Goal: Information Seeking & Learning: Learn about a topic

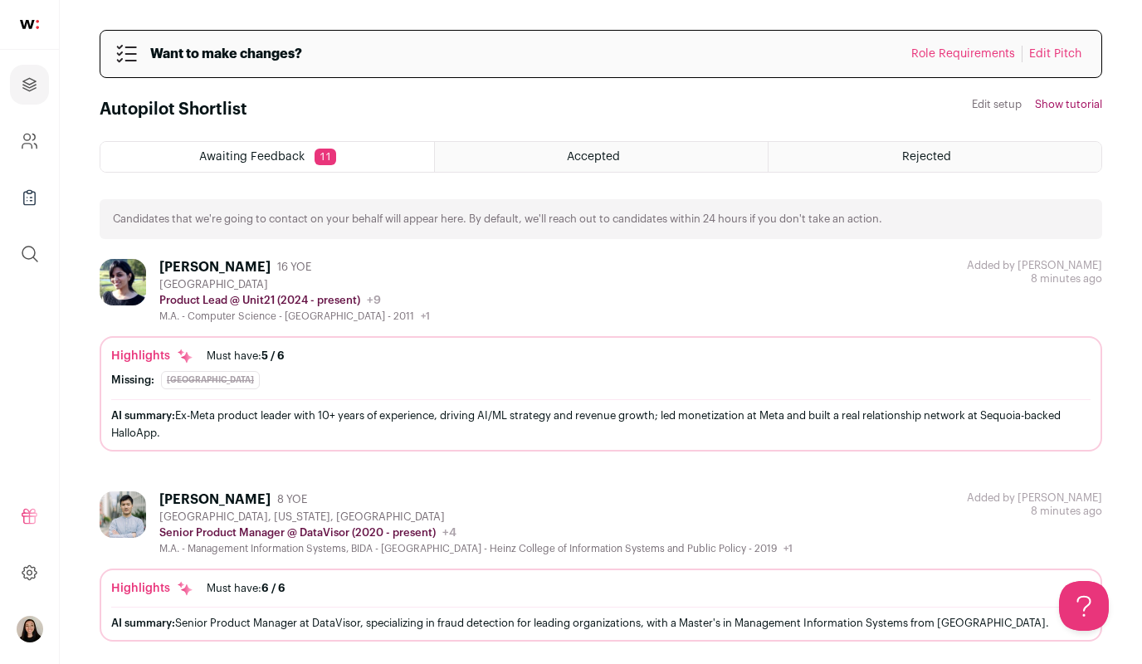
click at [287, 420] on div "AI summary: Ex-Meta product leader with 10+ years of experience, driving AI/ML …" at bounding box center [600, 424] width 979 height 35
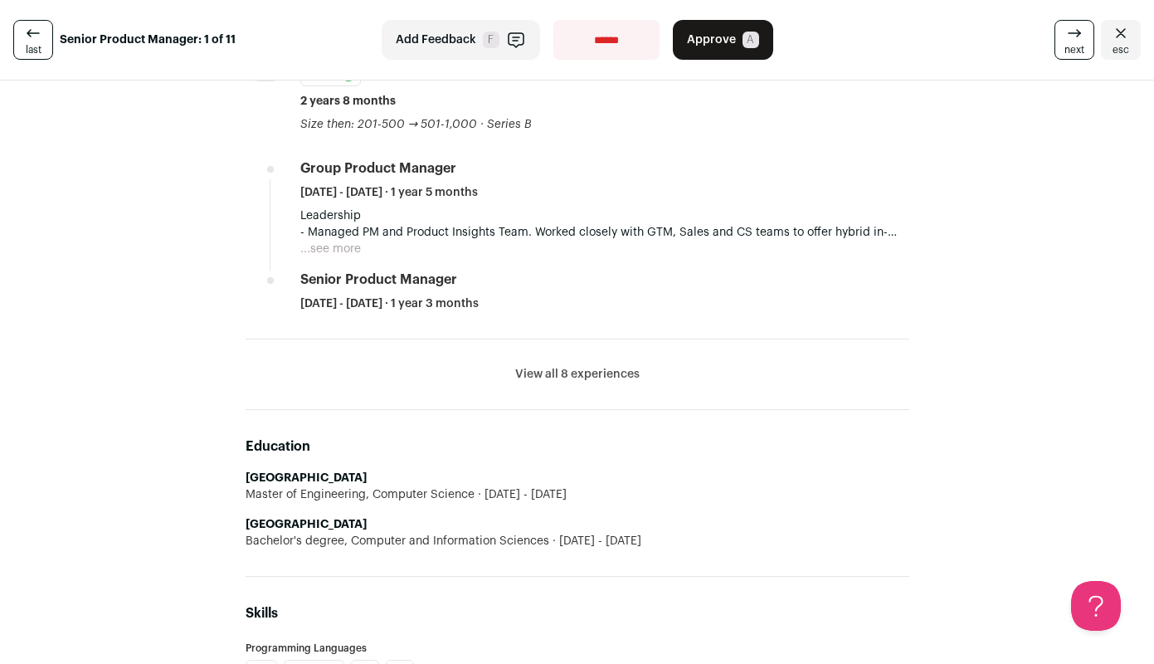
scroll to position [895, 0]
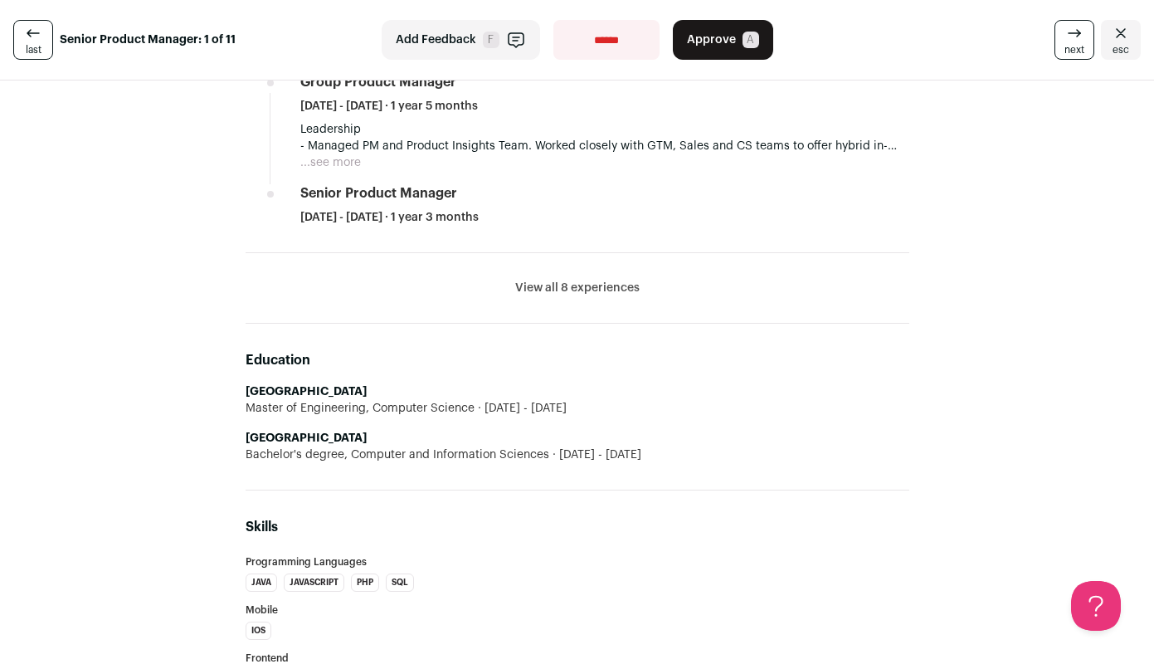
click at [576, 286] on button "View all 8 experiences" at bounding box center [577, 288] width 124 height 17
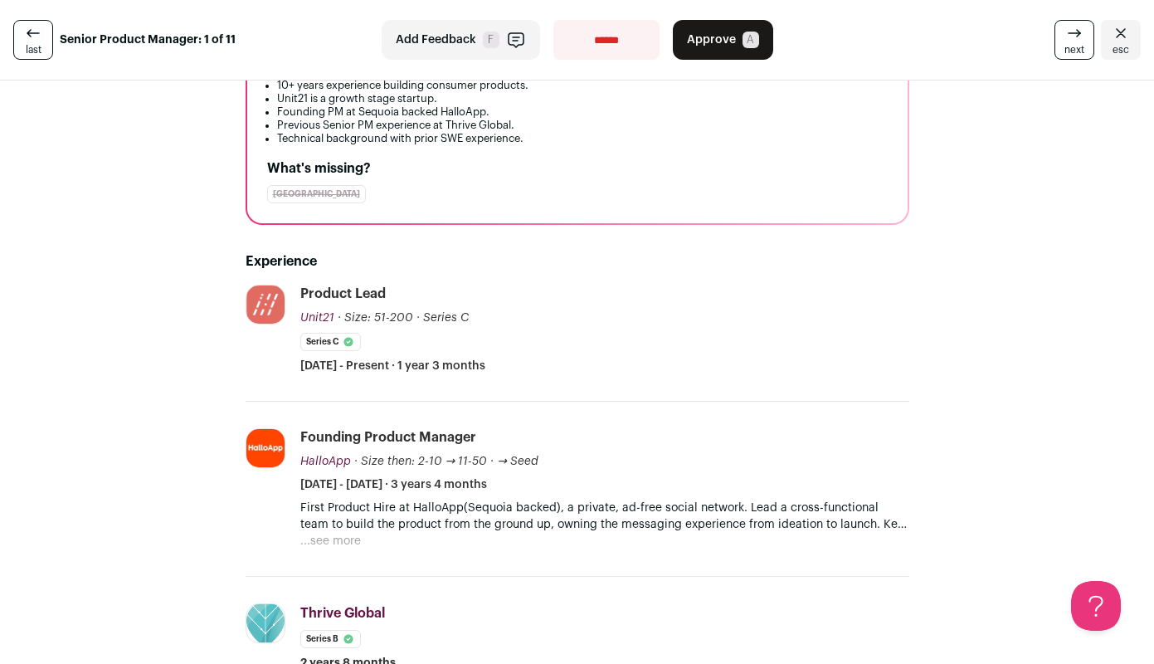
scroll to position [0, 0]
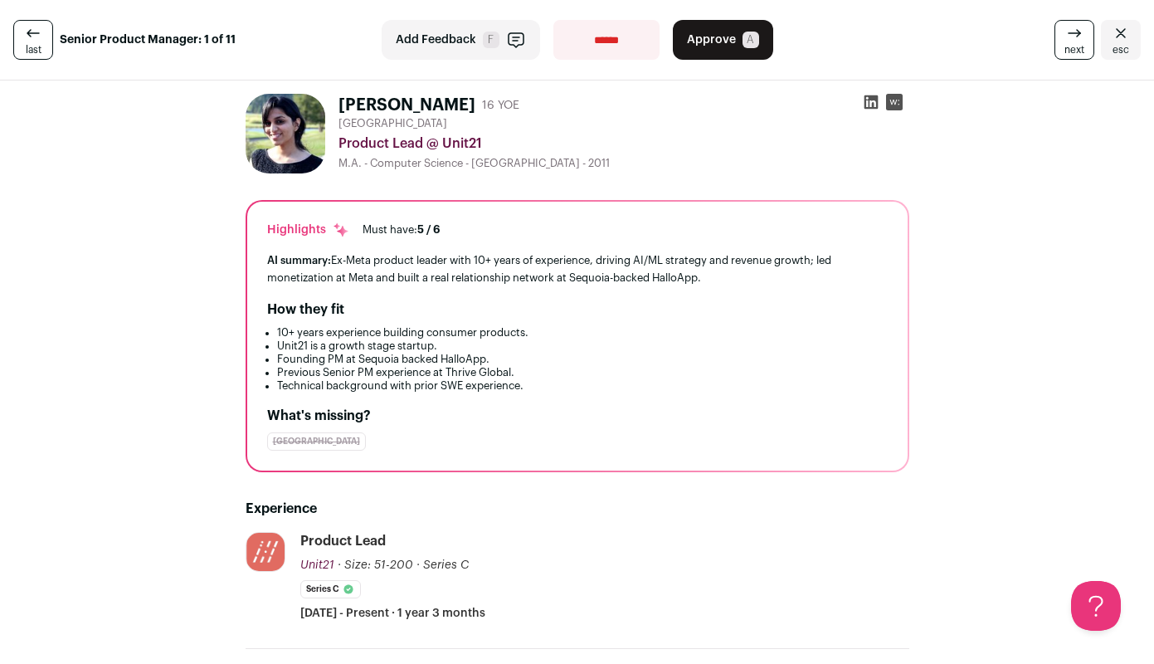
click at [1113, 46] on span "esc" at bounding box center [1121, 49] width 17 height 13
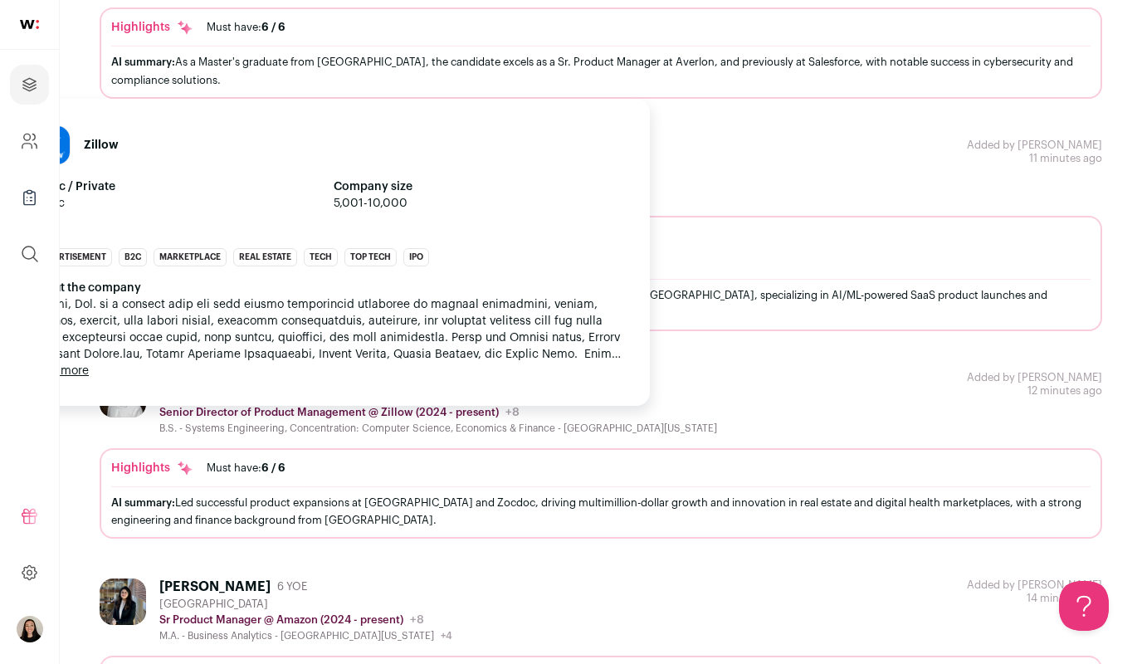
scroll to position [905, 0]
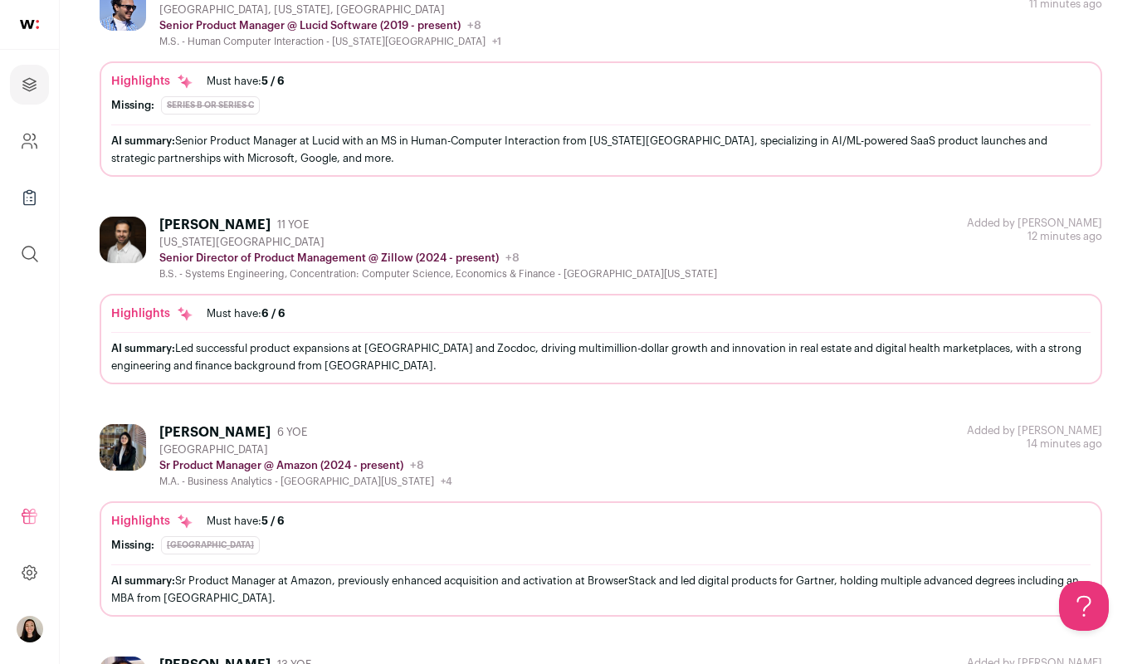
click at [501, 134] on div "AI summary: Senior Product Manager at Lucid with an MS in Human-Computer Intera…" at bounding box center [600, 149] width 979 height 35
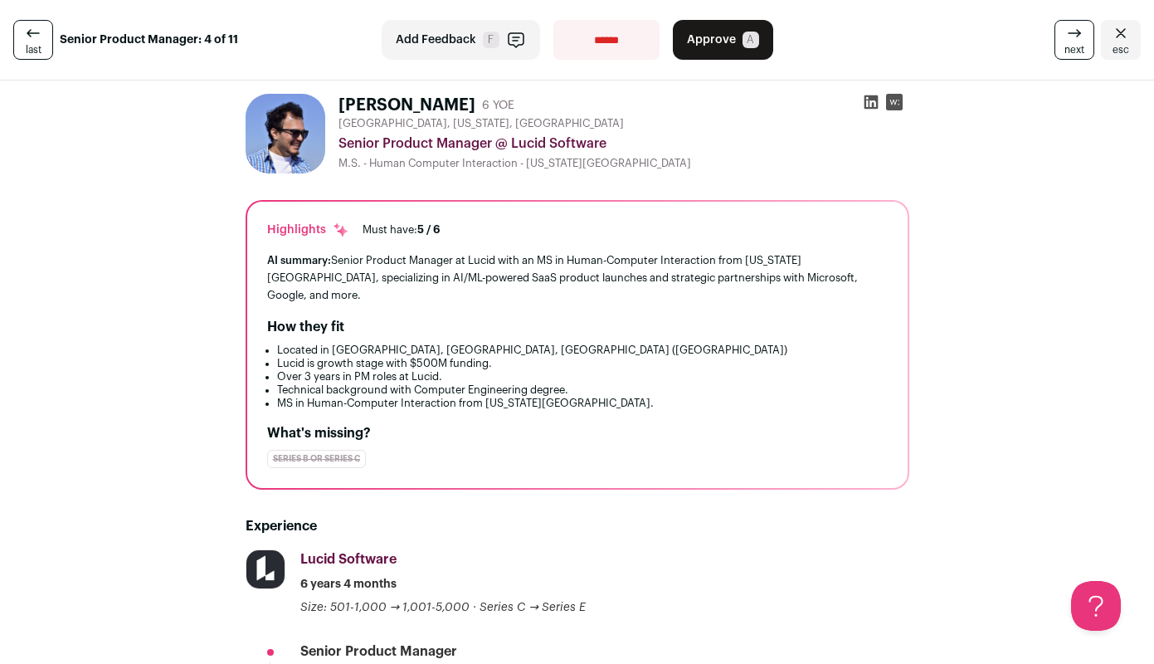
click at [465, 35] on span "Add Feedback" at bounding box center [436, 40] width 80 height 17
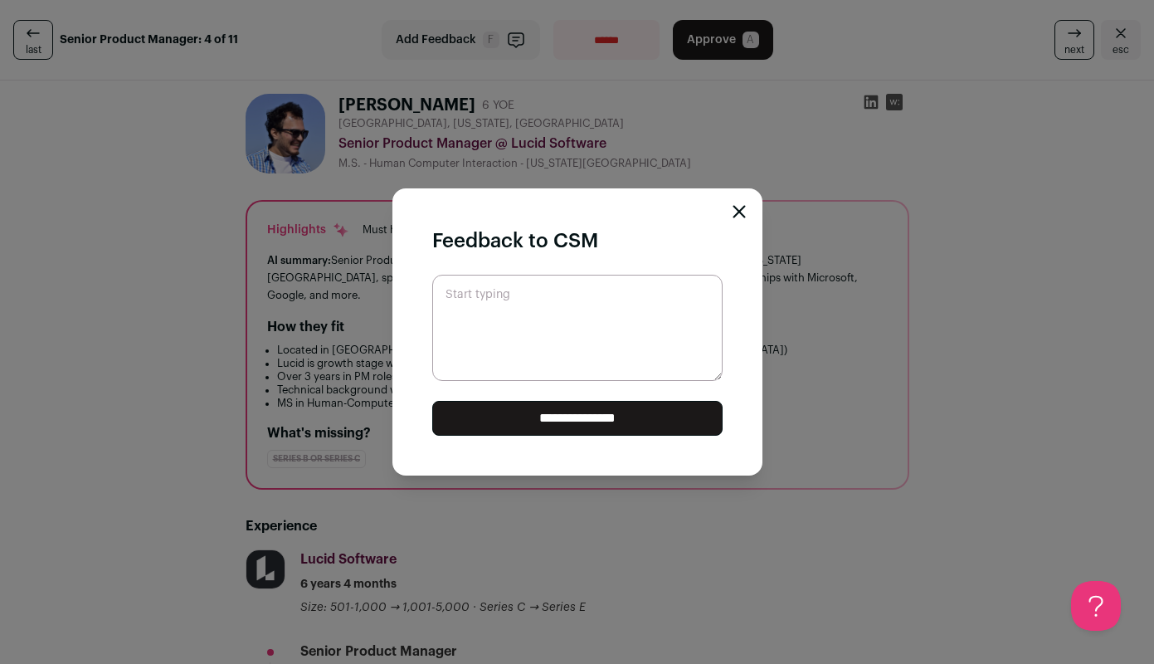
drag, startPoint x: 738, startPoint y: 208, endPoint x: 771, endPoint y: 210, distance: 33.2
click at [738, 209] on icon "Close modal" at bounding box center [739, 211] width 13 height 13
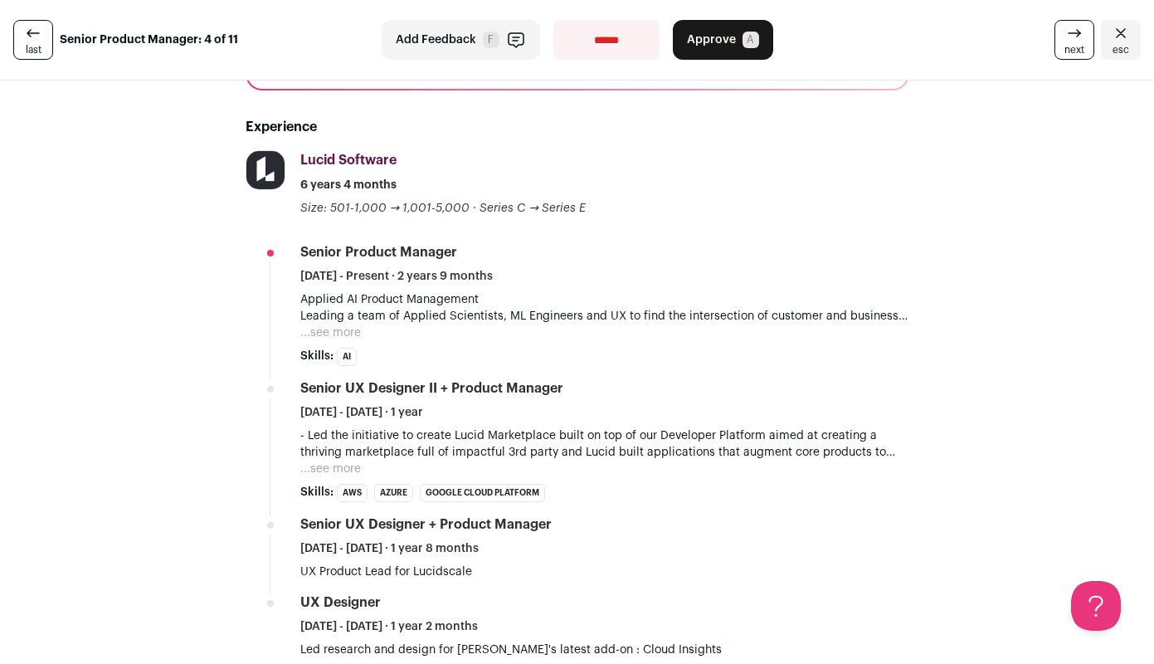
scroll to position [394, 0]
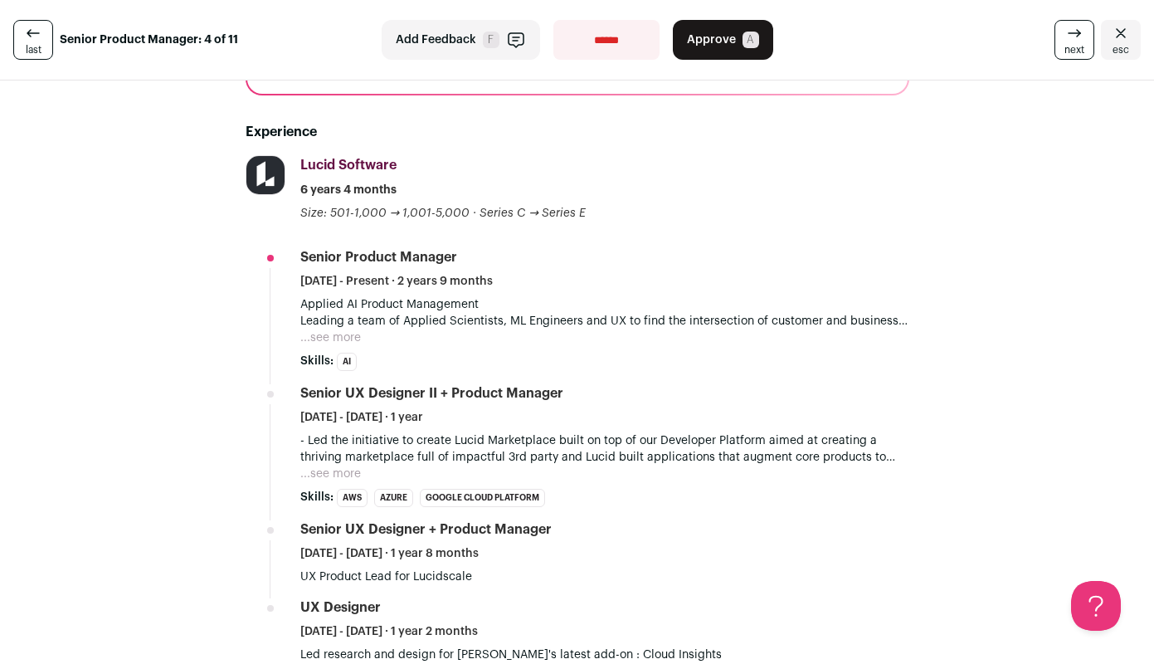
click at [483, 37] on span "F" at bounding box center [491, 40] width 17 height 17
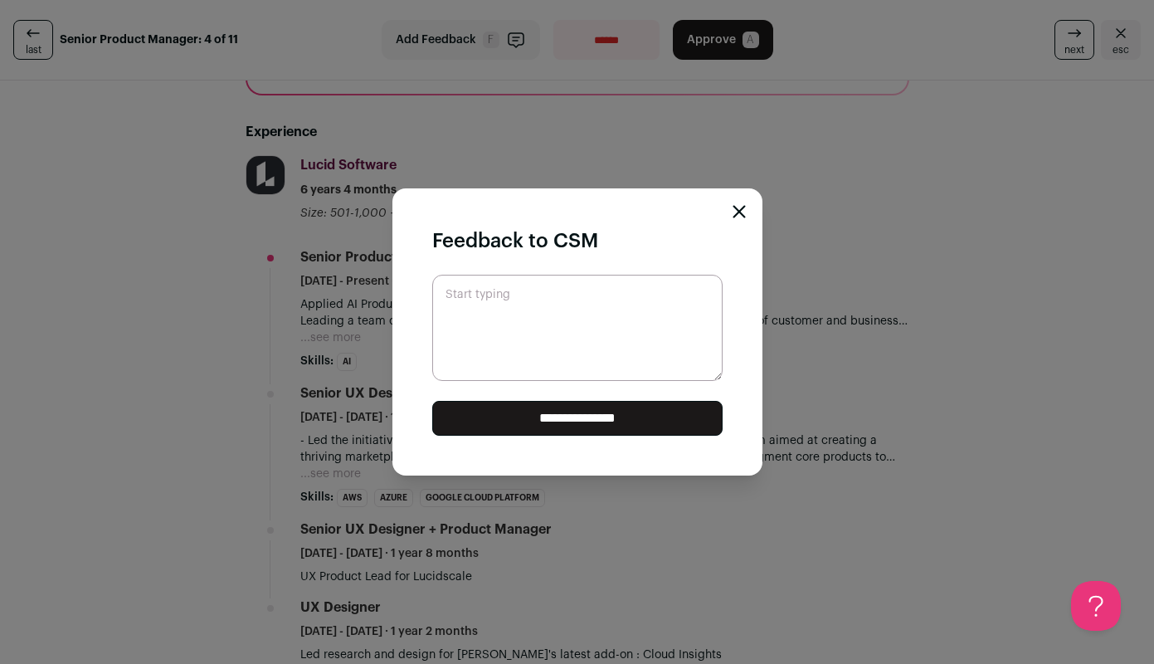
type textarea "*"
type textarea "**********"
click at [607, 414] on input "**********" at bounding box center [577, 418] width 290 height 35
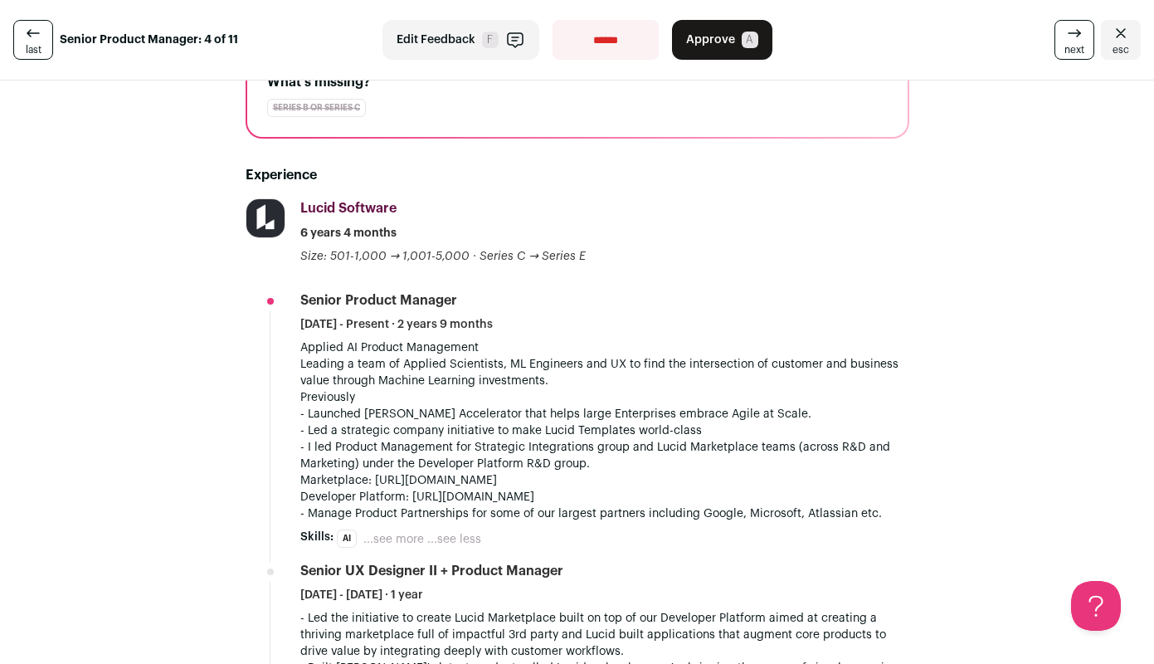
scroll to position [574, 0]
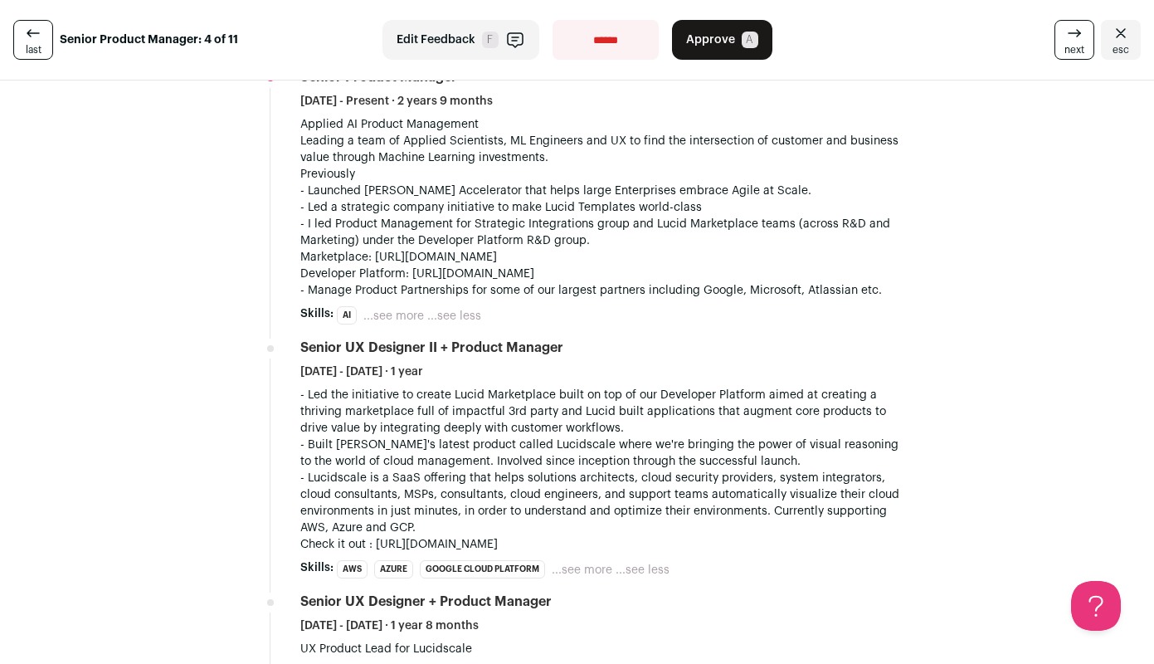
click at [1111, 35] on icon "Close" at bounding box center [1121, 33] width 20 height 20
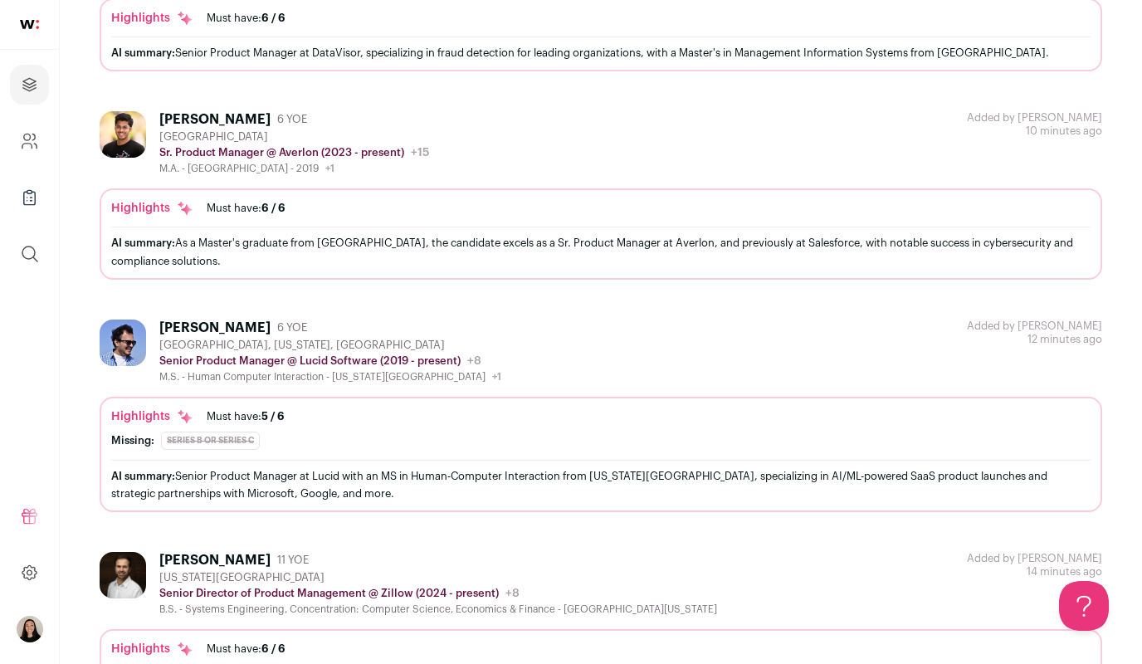
scroll to position [972, 0]
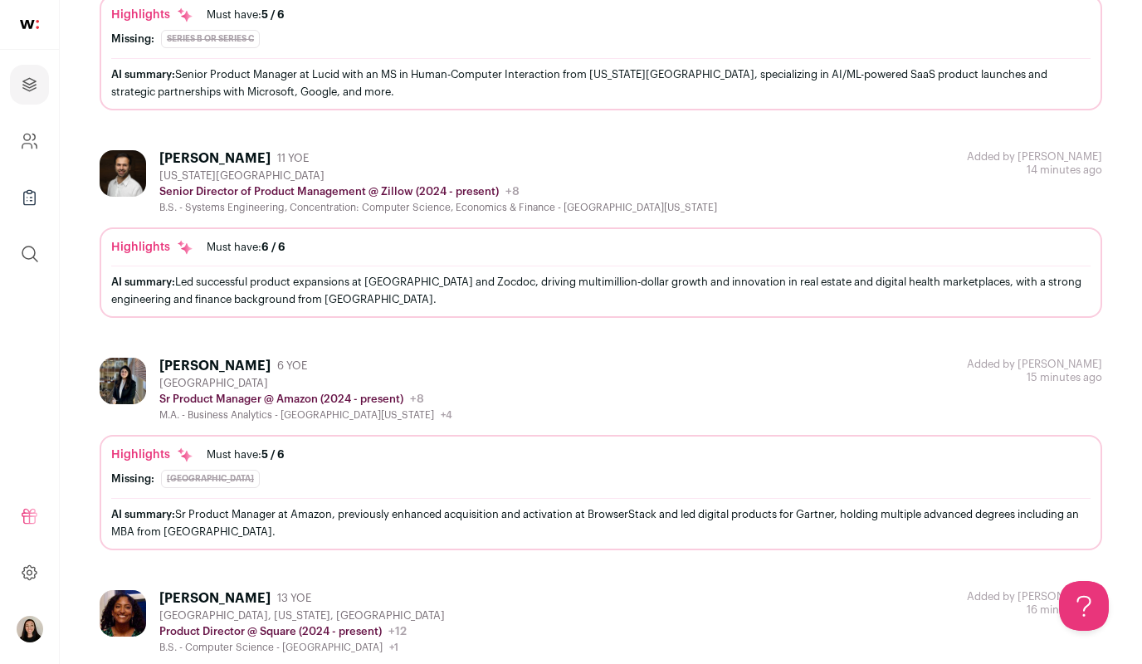
click at [378, 521] on div "AI summary: Sr Product Manager at Amazon, previously enhanced acquisition and a…" at bounding box center [600, 522] width 979 height 35
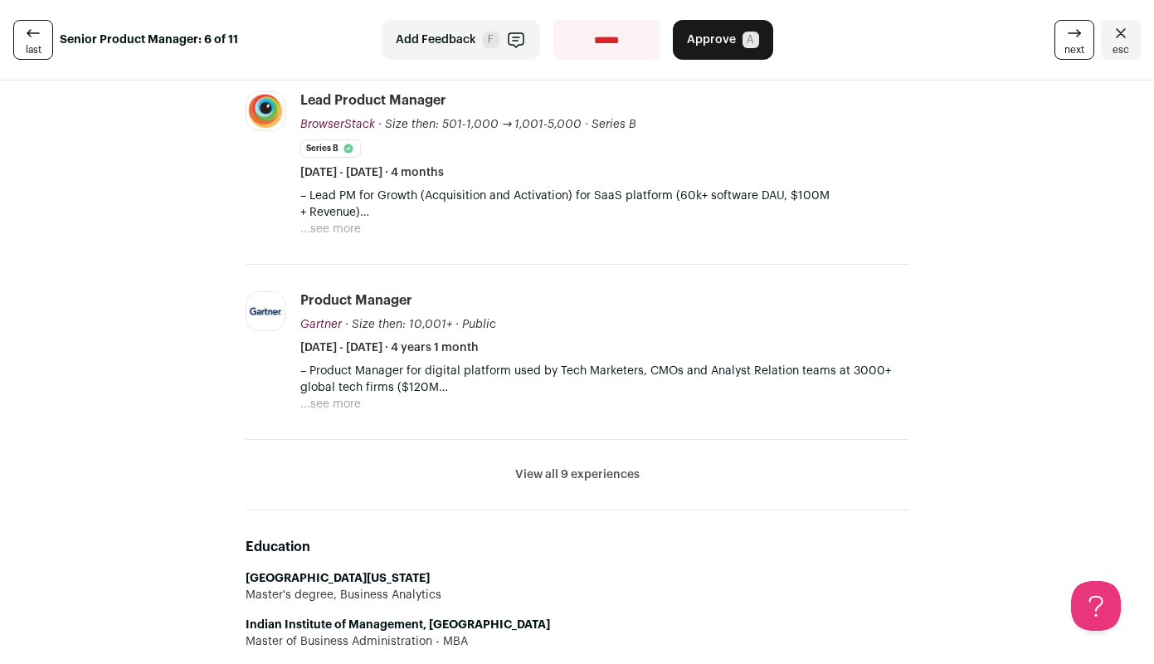
scroll to position [577, 0]
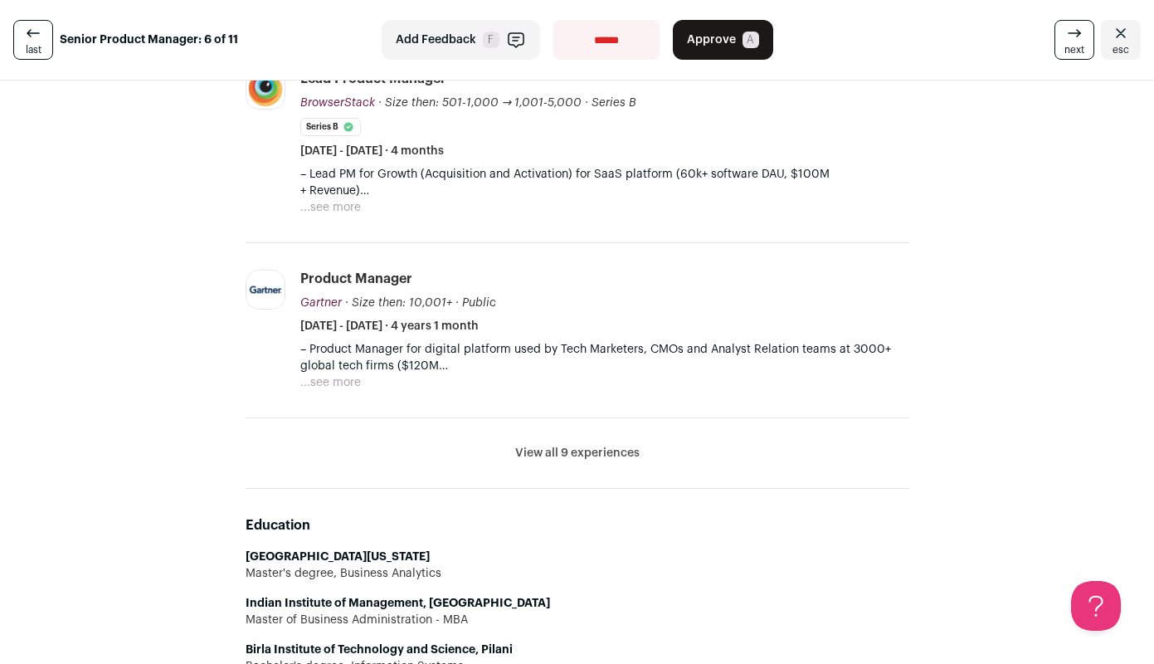
click at [577, 458] on button "View all 9 experiences" at bounding box center [577, 453] width 124 height 17
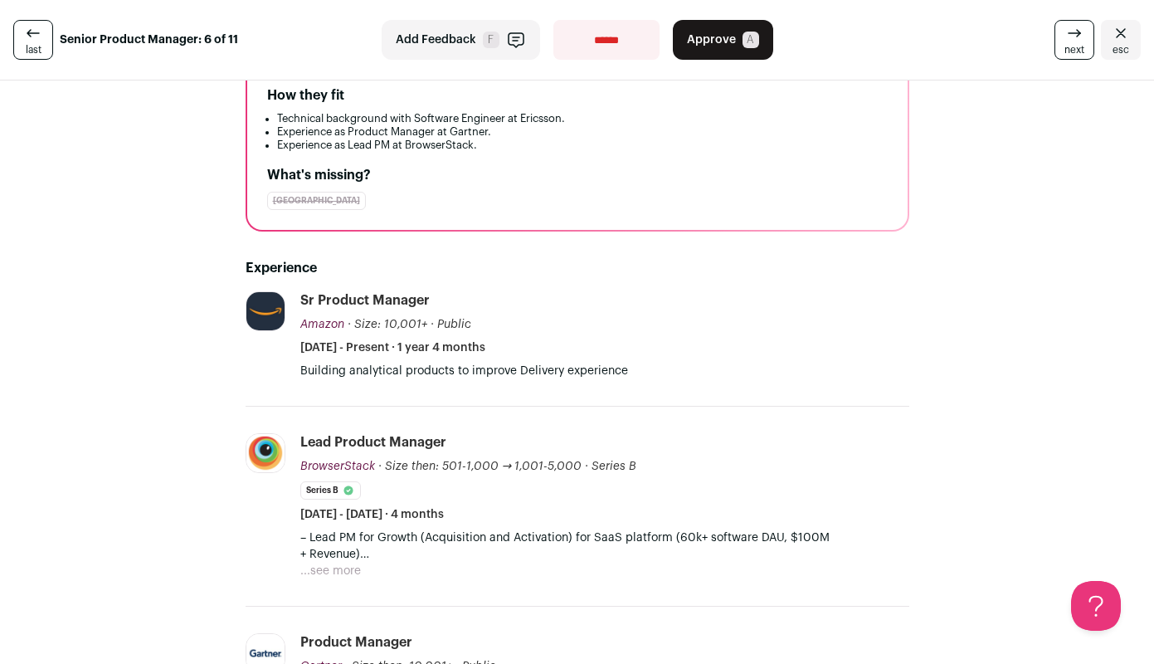
scroll to position [0, 0]
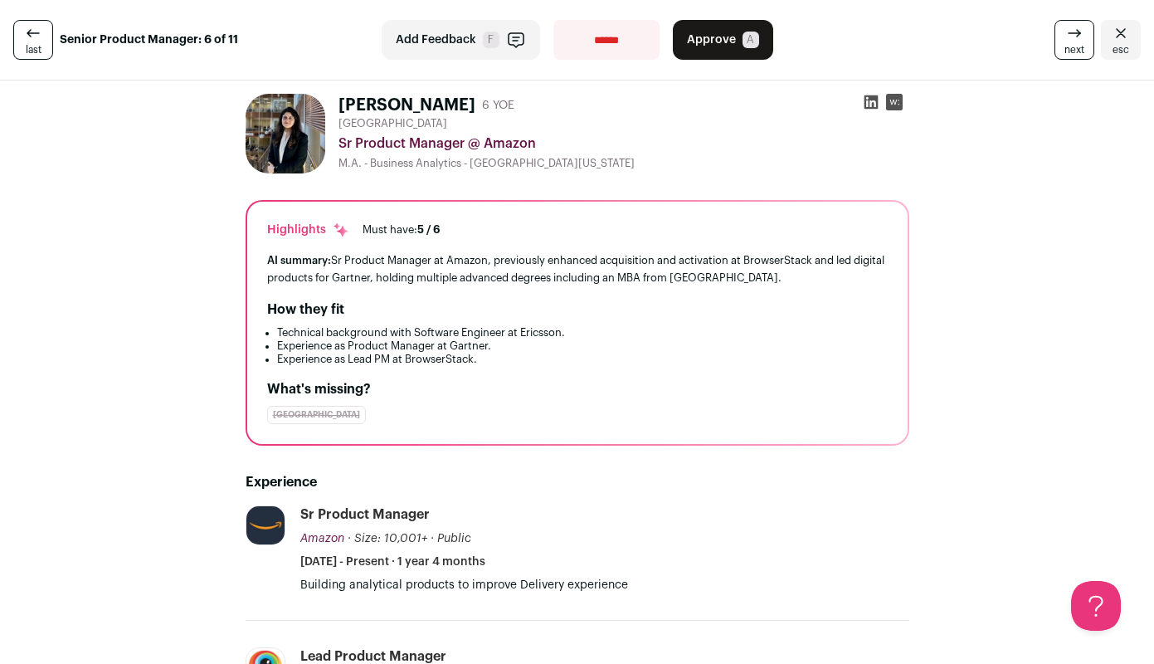
click at [413, 42] on span "Add Feedback" at bounding box center [436, 40] width 80 height 17
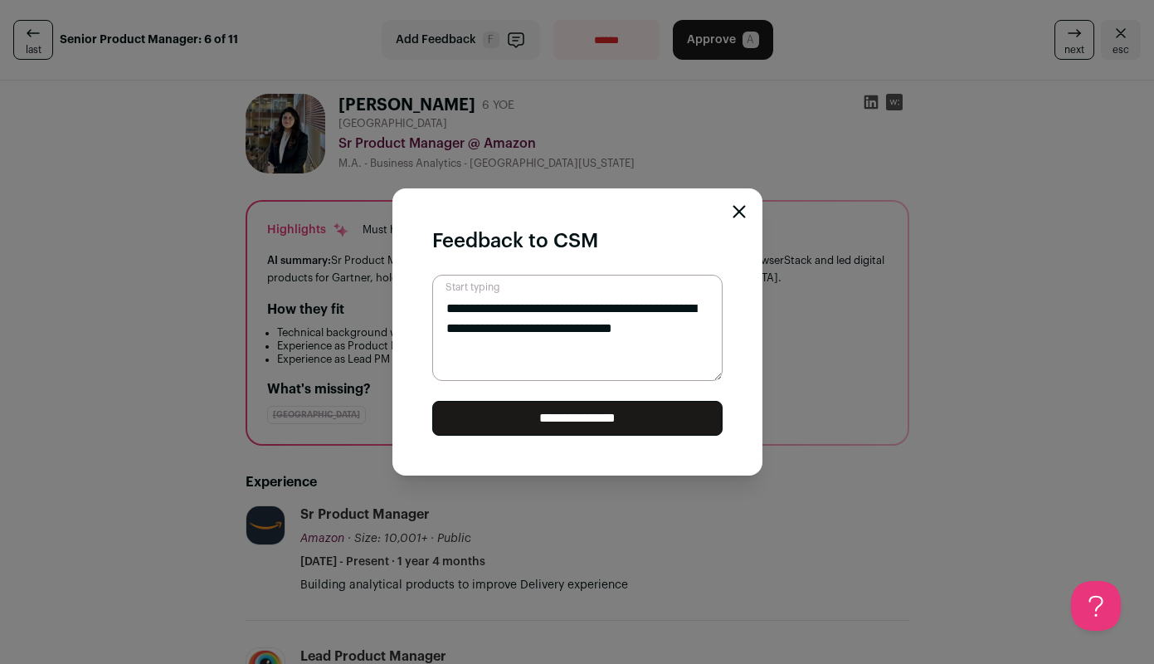
type textarea "**********"
click at [650, 429] on input "**********" at bounding box center [577, 418] width 290 height 35
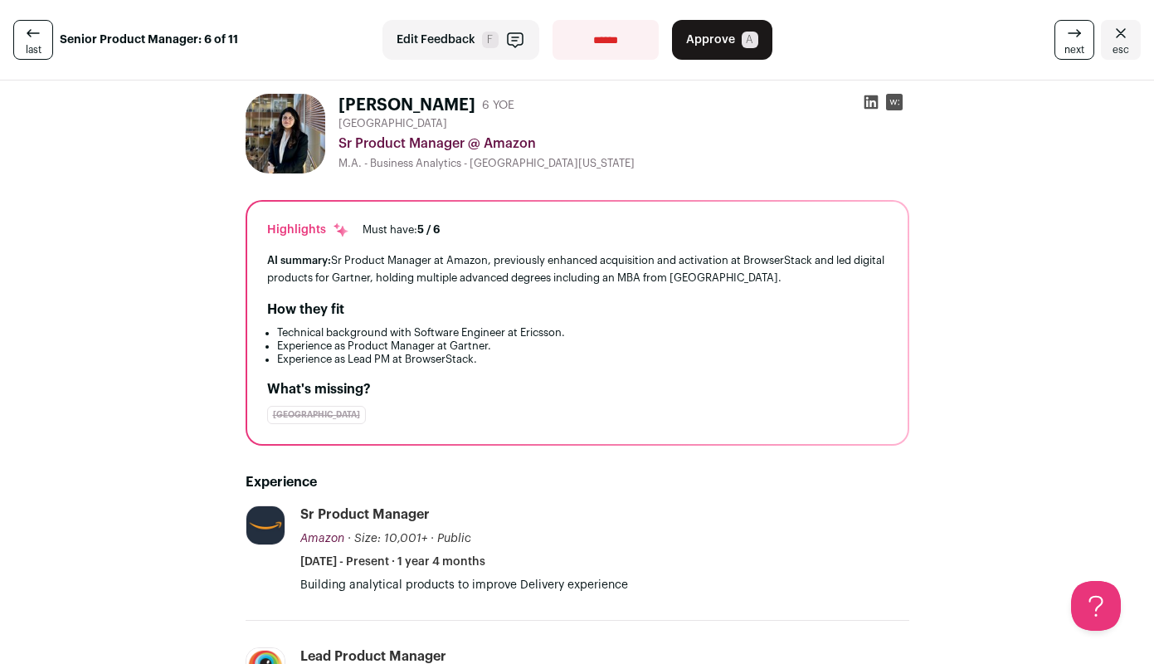
click at [613, 42] on select "**********" at bounding box center [606, 40] width 106 height 40
select select "**********"
click at [553, 20] on select "**********" at bounding box center [606, 40] width 106 height 40
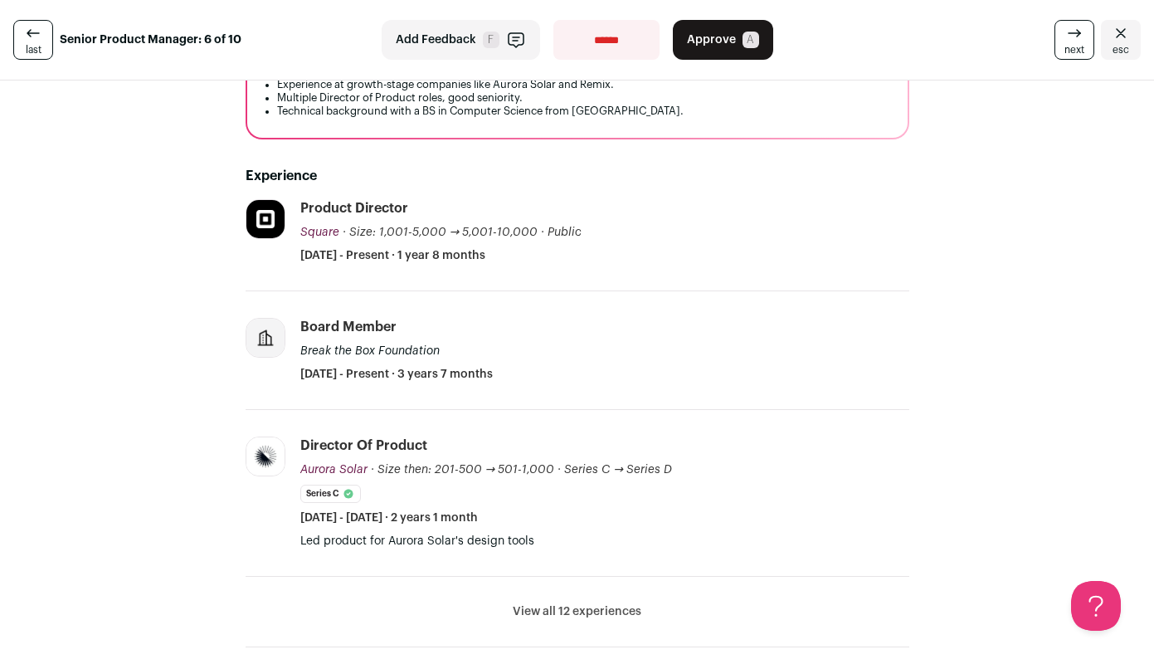
scroll to position [373, 0]
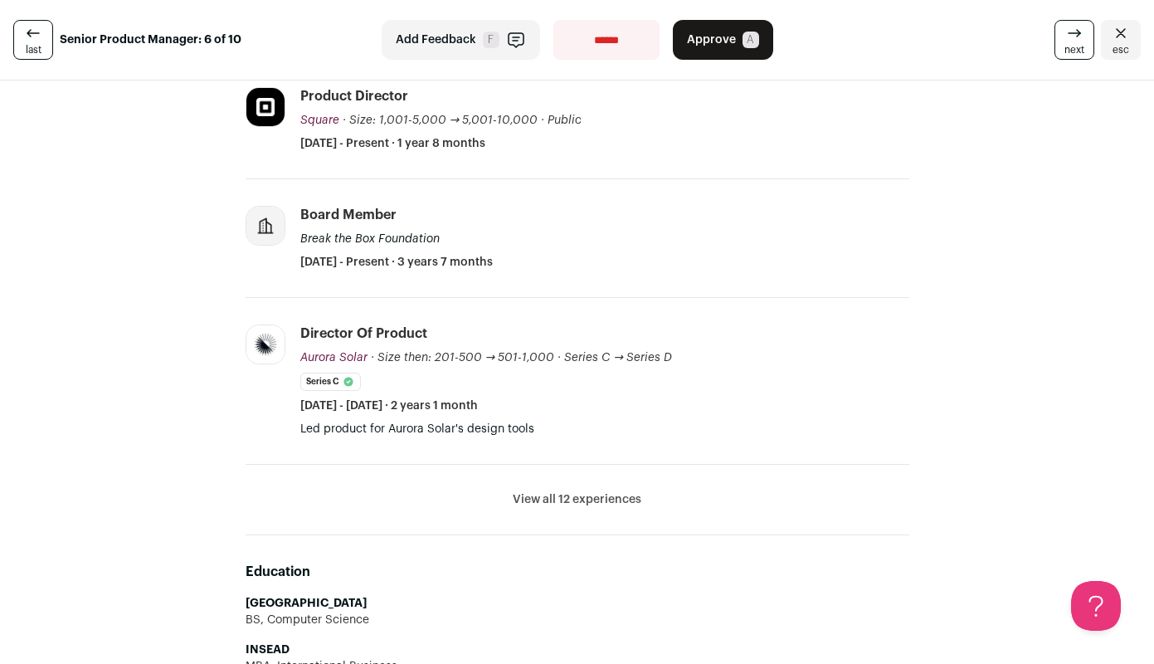
click at [555, 499] on button "View all 12 experiences" at bounding box center [577, 499] width 129 height 17
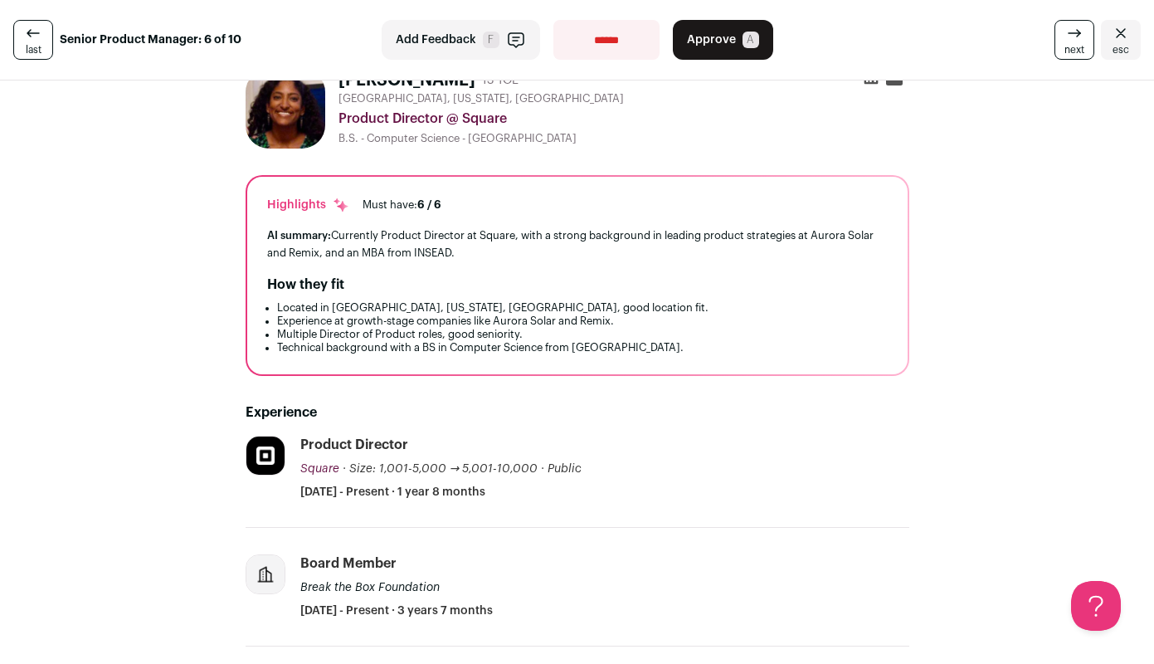
scroll to position [0, 0]
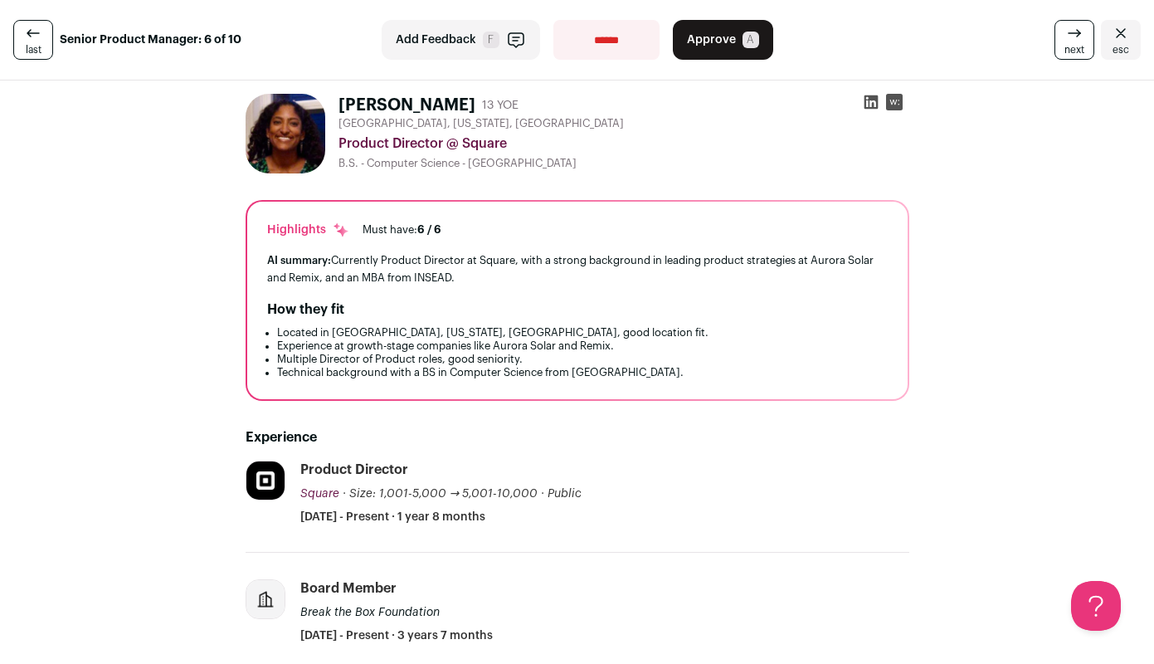
click at [1114, 50] on span "esc" at bounding box center [1121, 49] width 17 height 13
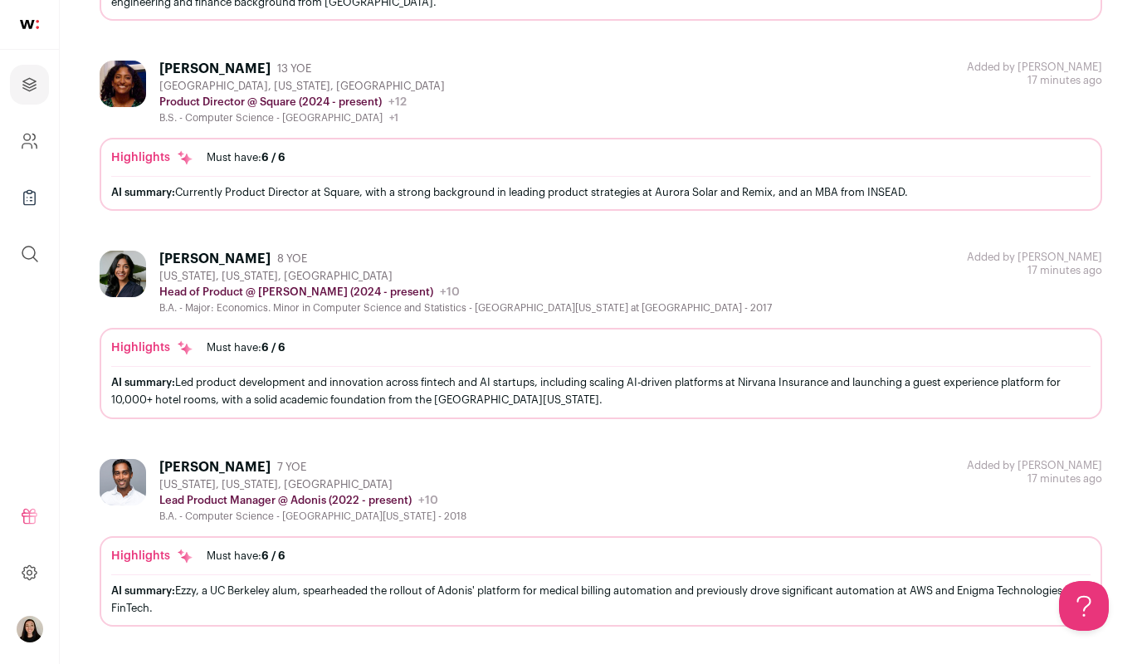
scroll to position [1659, 0]
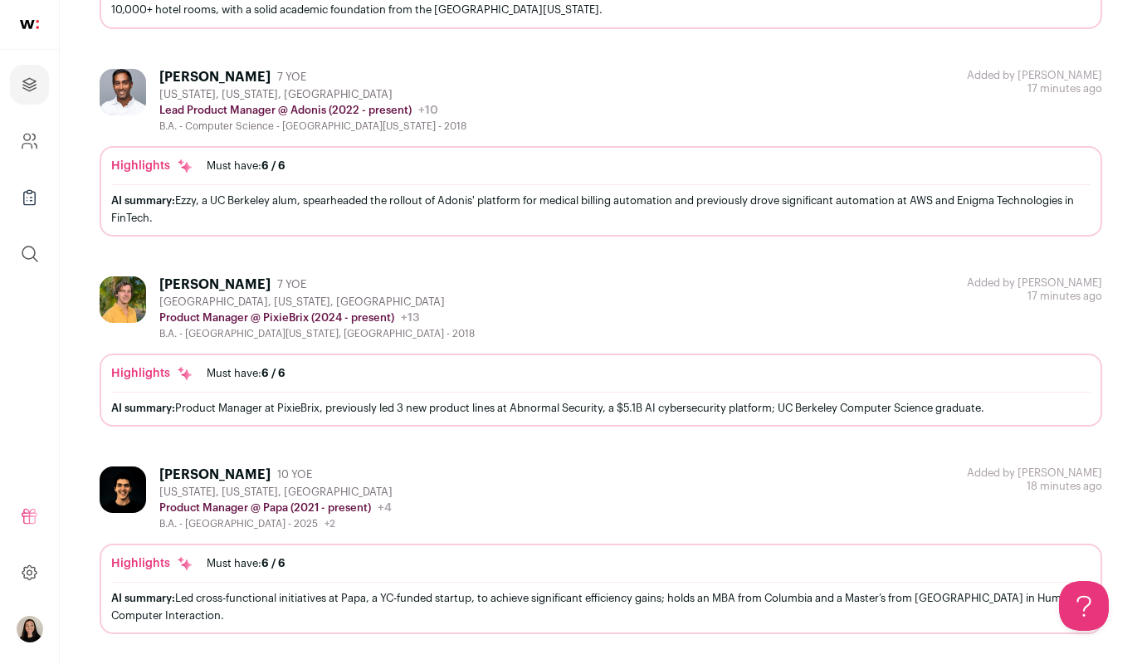
click at [233, 611] on div "AI summary: Led cross-functional initiatives at Papa, a YC-funded startup, to a…" at bounding box center [600, 606] width 979 height 35
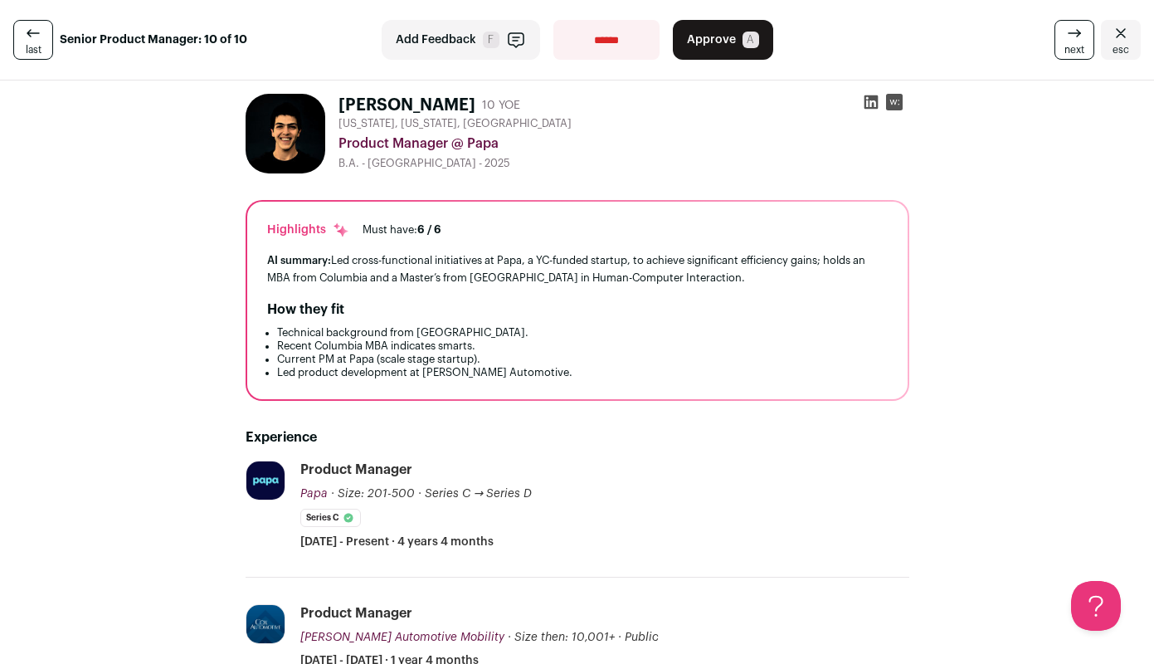
click at [872, 102] on icon at bounding box center [871, 102] width 14 height 14
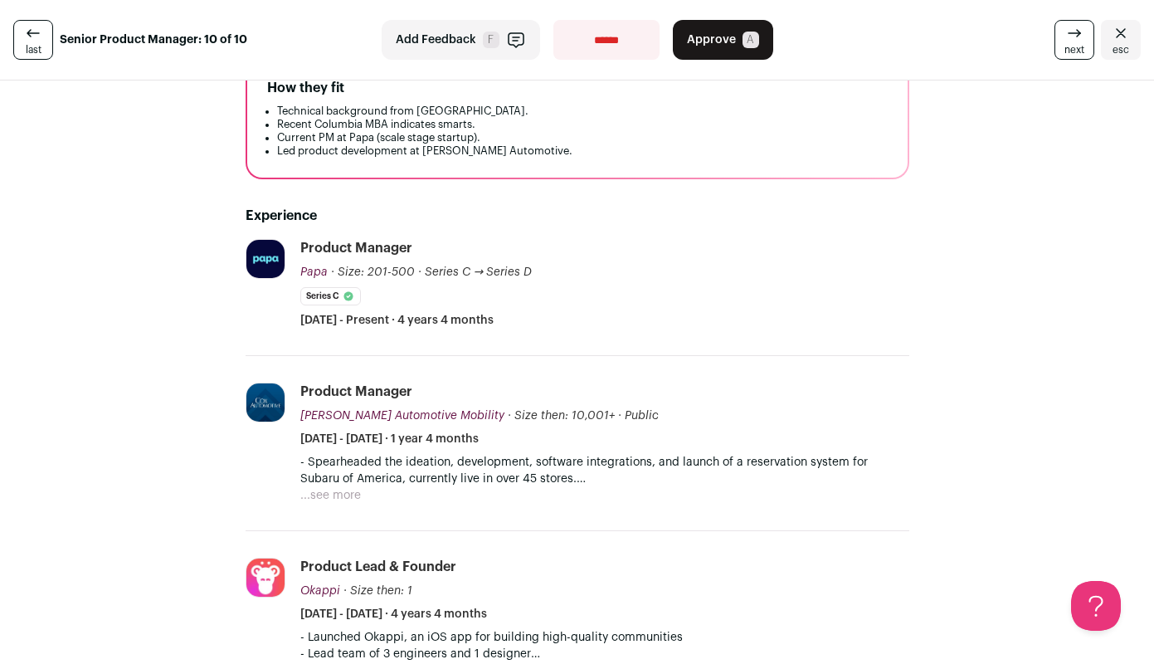
scroll to position [449, 0]
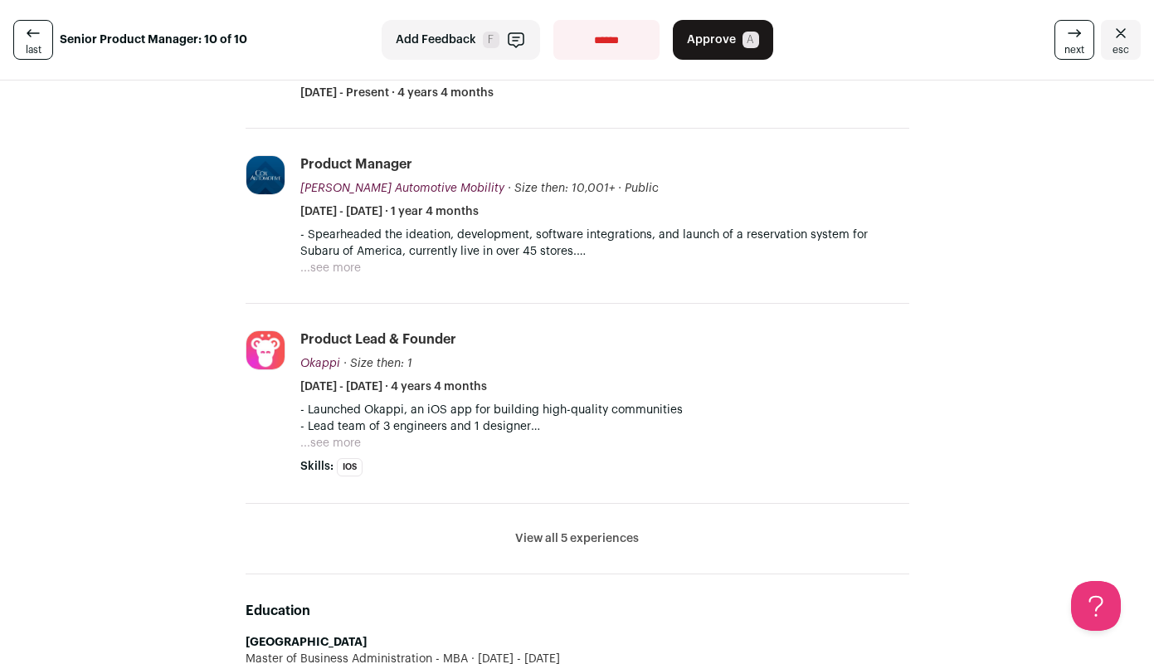
click at [337, 460] on li "iOS" at bounding box center [350, 467] width 26 height 18
click at [321, 446] on button "...see more" at bounding box center [330, 443] width 61 height 17
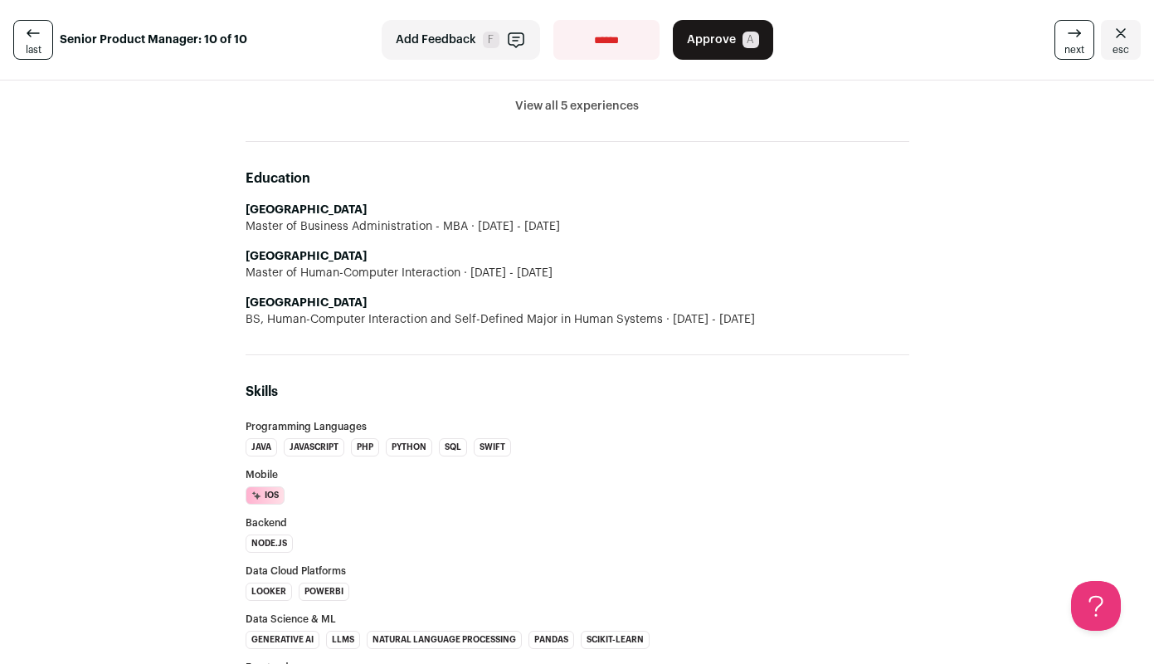
scroll to position [0, 0]
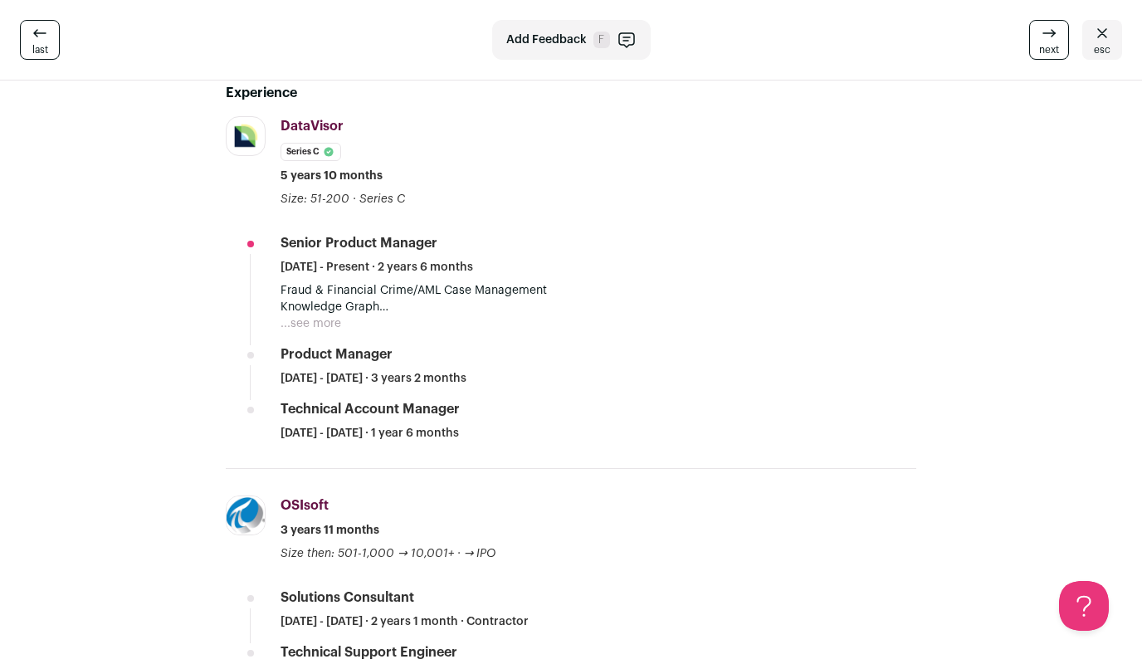
scroll to position [342, 0]
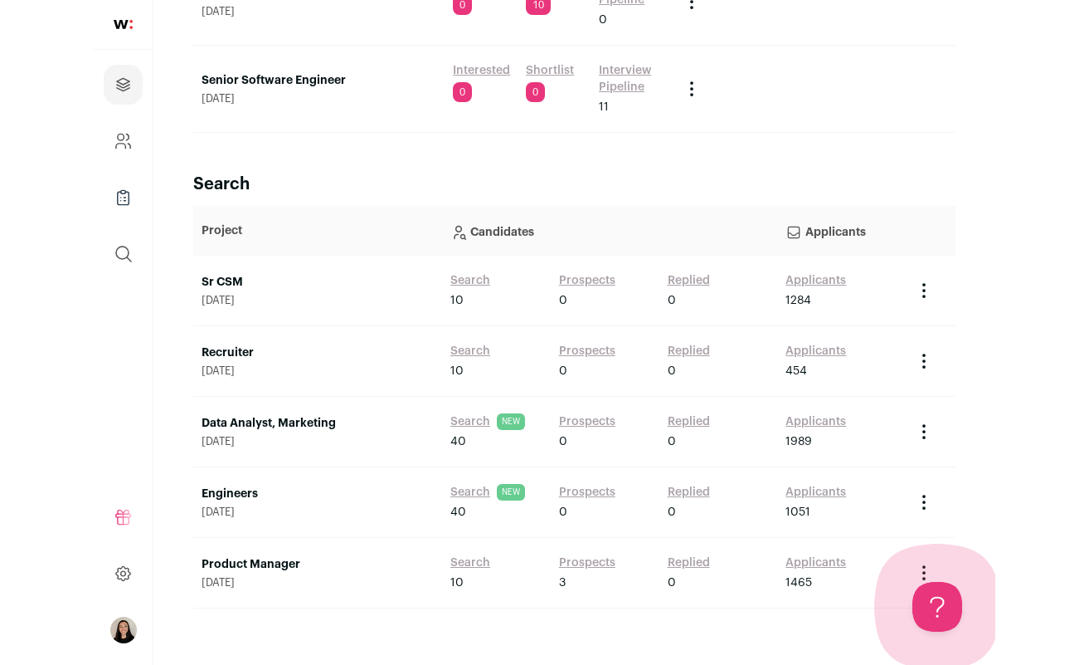
scroll to position [330, 0]
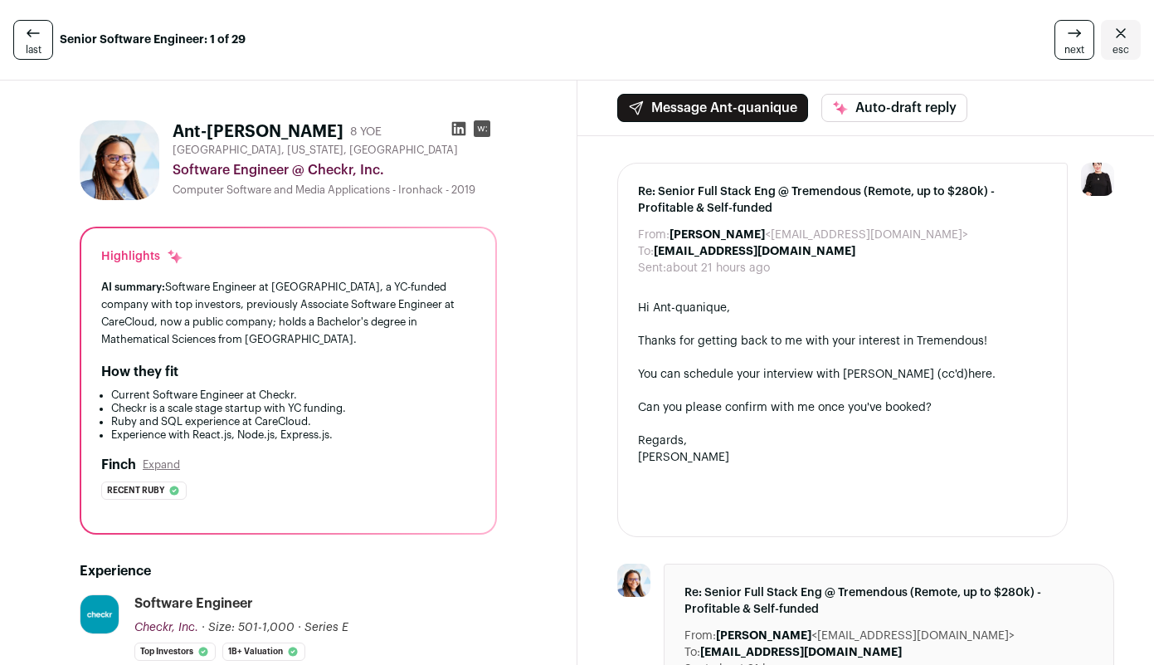
click at [1111, 30] on icon "Close" at bounding box center [1121, 33] width 20 height 20
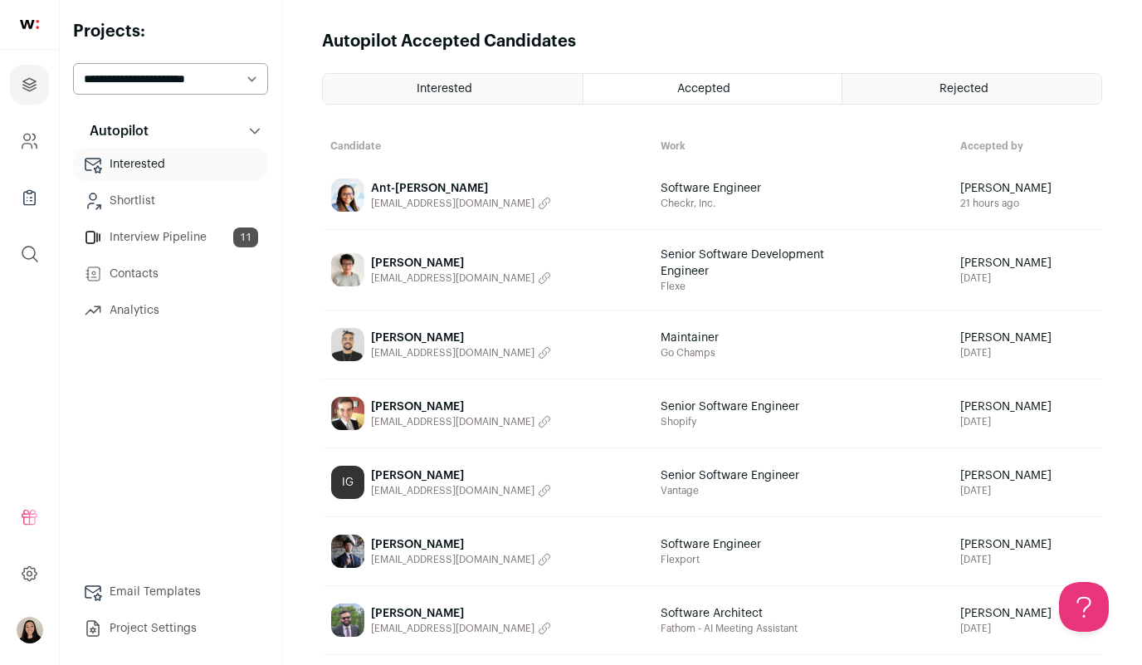
click at [138, 163] on link "Interested" at bounding box center [170, 164] width 195 height 33
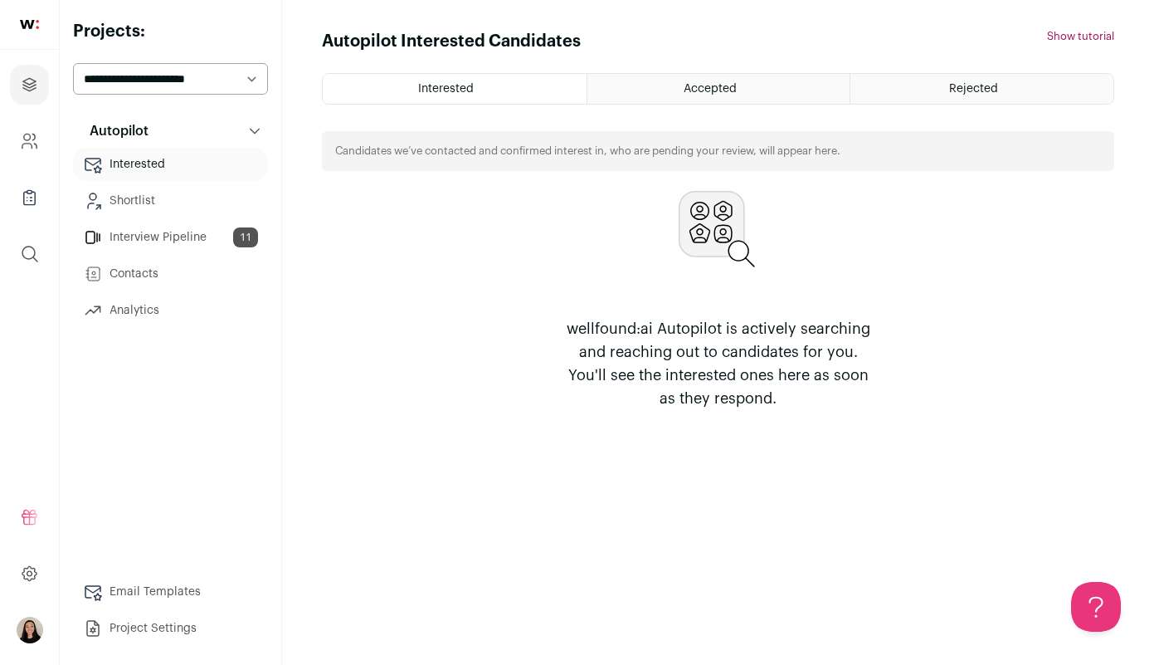
click at [141, 192] on link "Shortlist" at bounding box center [170, 200] width 195 height 33
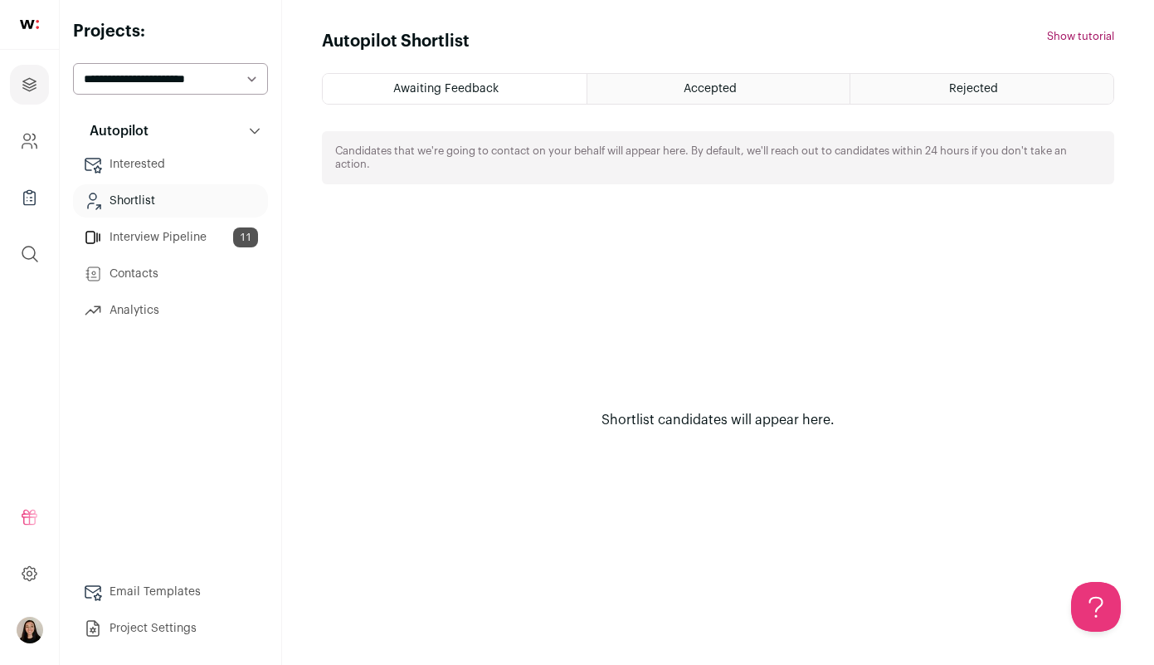
click at [524, 95] on div "Awaiting Feedback" at bounding box center [455, 89] width 264 height 30
click at [728, 76] on div "Accepted" at bounding box center [718, 89] width 263 height 30
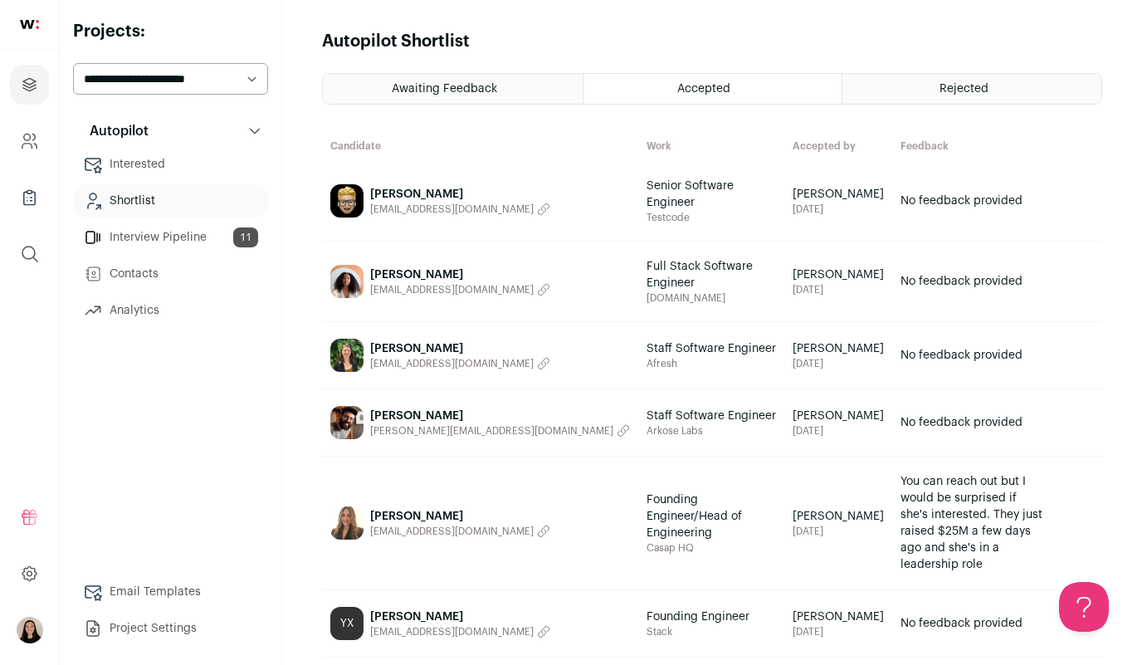
click at [169, 248] on link "Interview Pipeline 11" at bounding box center [170, 237] width 195 height 33
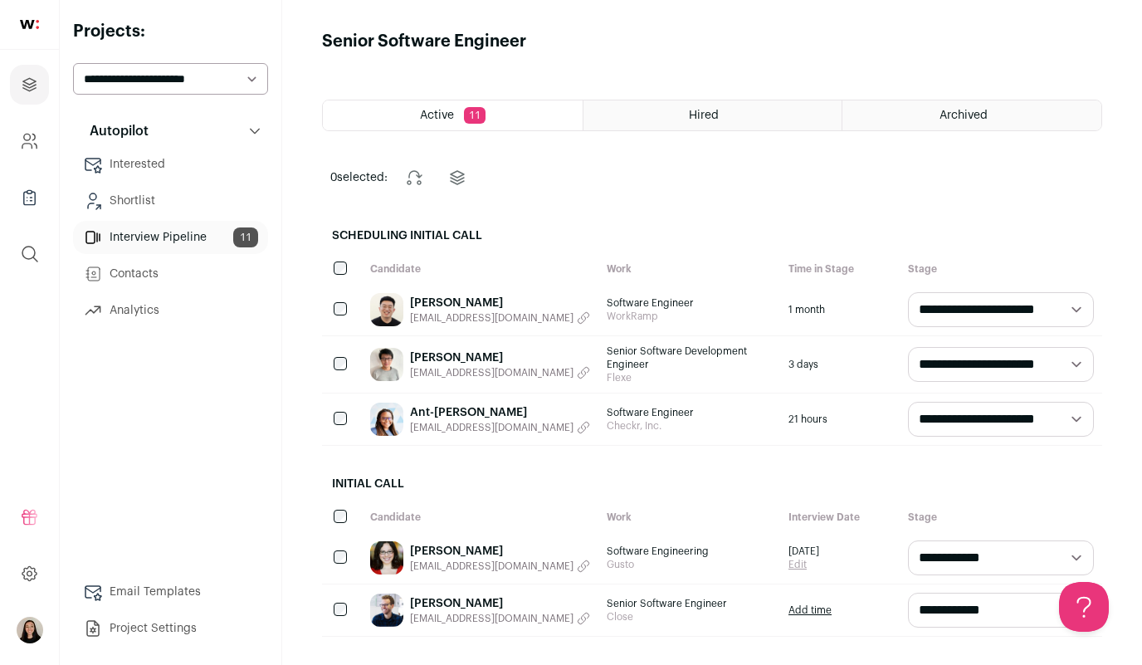
click at [163, 152] on link "Interested" at bounding box center [170, 164] width 195 height 33
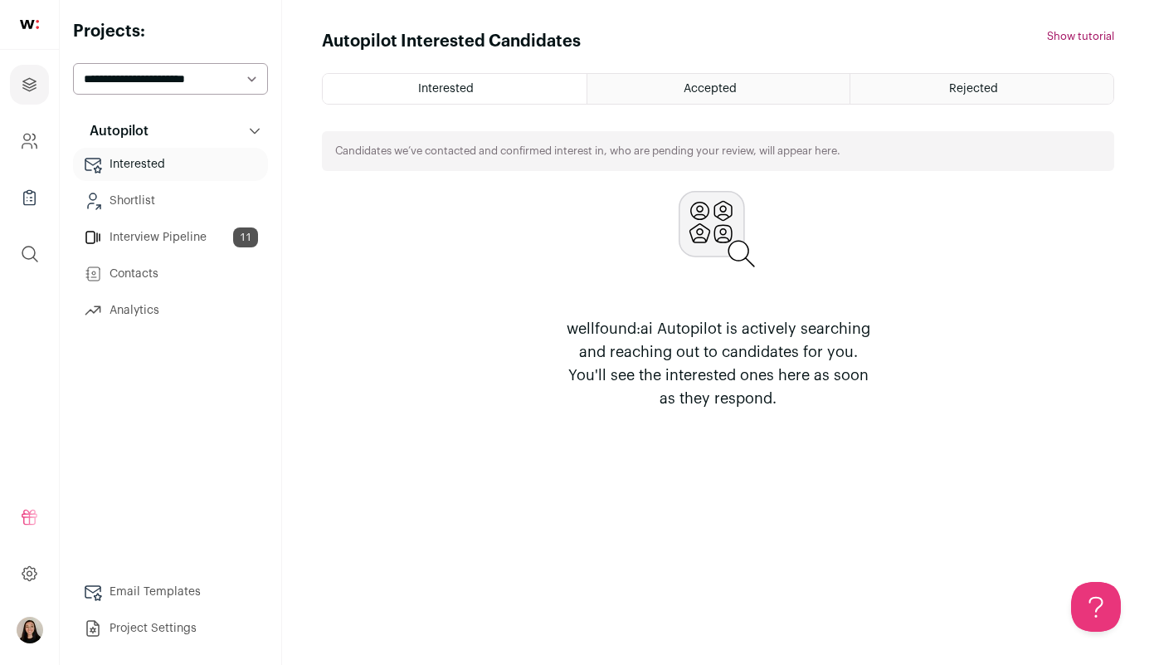
click at [159, 280] on link "Contacts" at bounding box center [170, 273] width 195 height 33
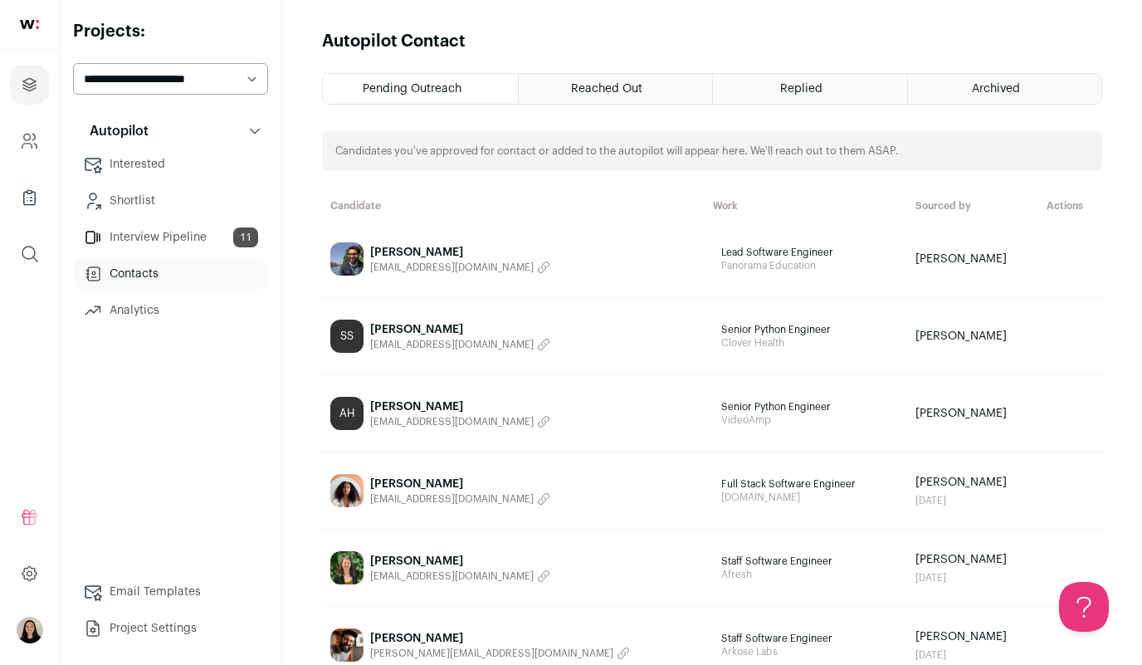
click at [157, 207] on link "Shortlist" at bounding box center [170, 200] width 195 height 33
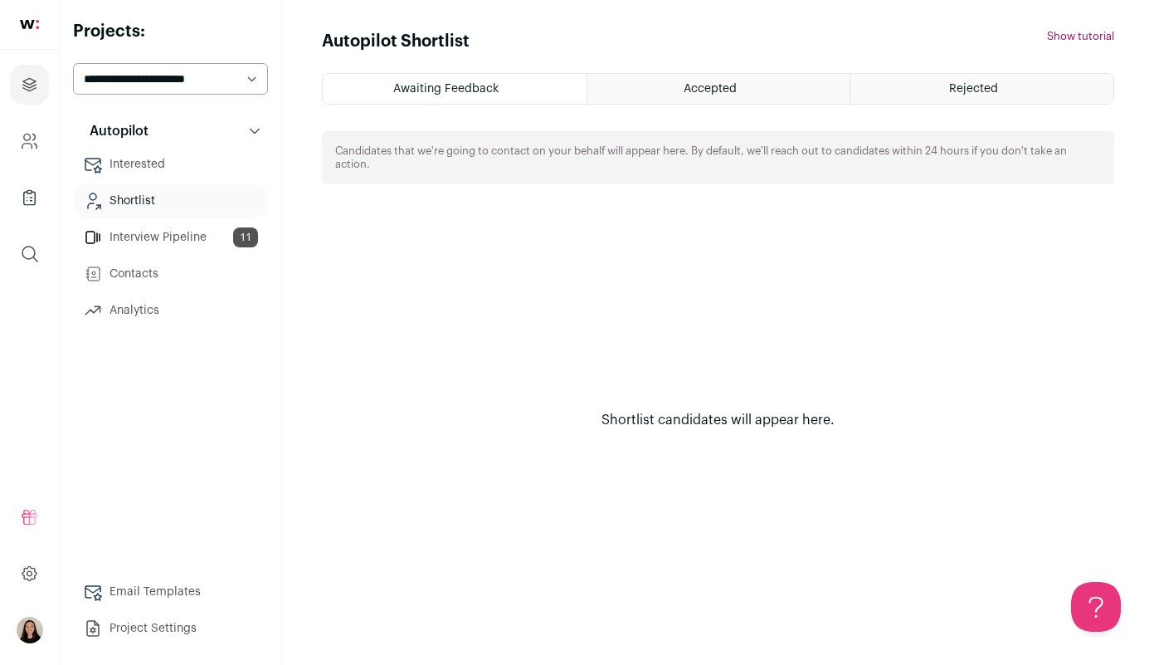
click at [999, 82] on div "Rejected" at bounding box center [981, 89] width 263 height 30
click at [967, 94] on span "Rejected" at bounding box center [973, 89] width 49 height 12
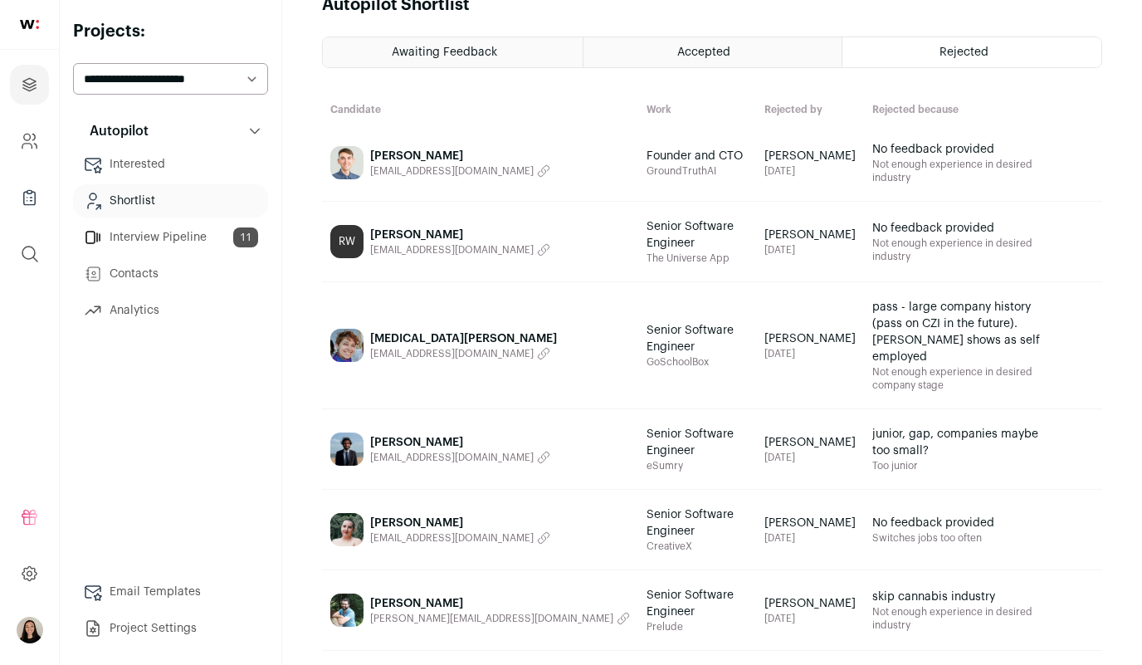
scroll to position [39, 0]
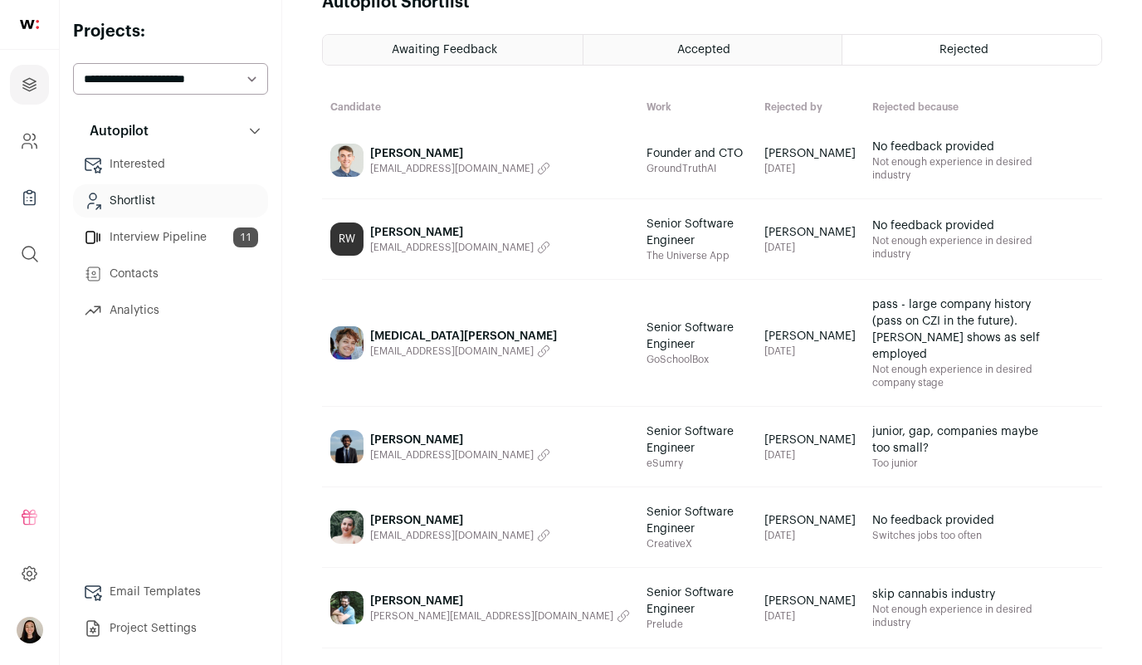
click at [175, 233] on link "Interview Pipeline 11" at bounding box center [170, 237] width 195 height 33
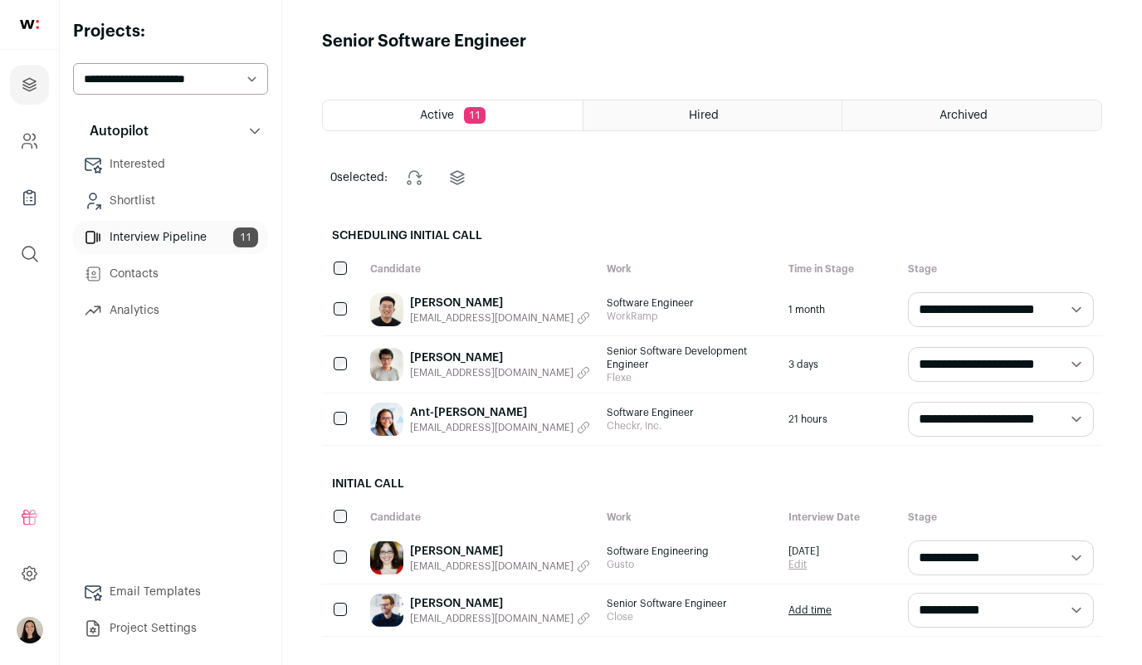
click at [918, 120] on div "Archived" at bounding box center [971, 115] width 259 height 30
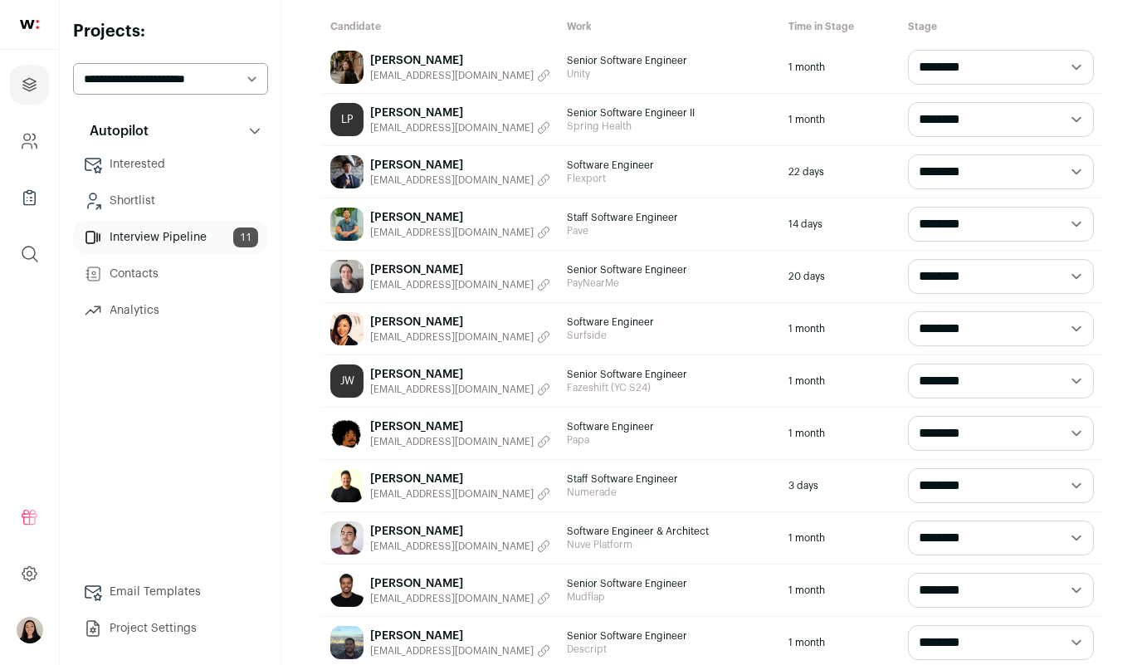
scroll to position [436, 0]
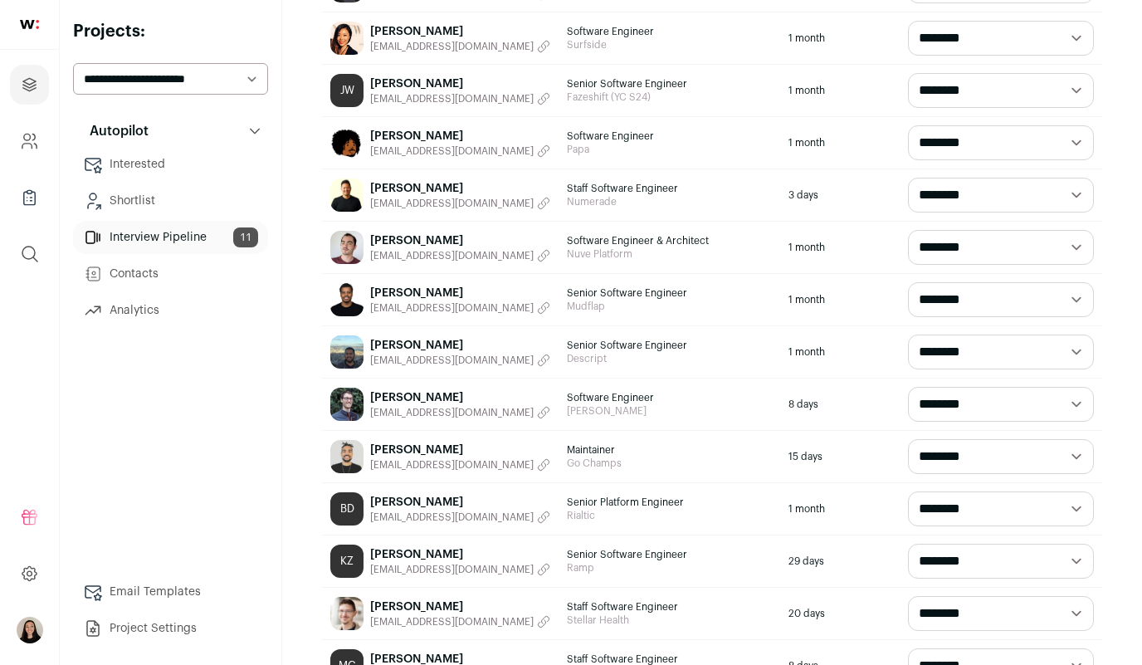
click at [142, 279] on link "Contacts" at bounding box center [170, 273] width 195 height 33
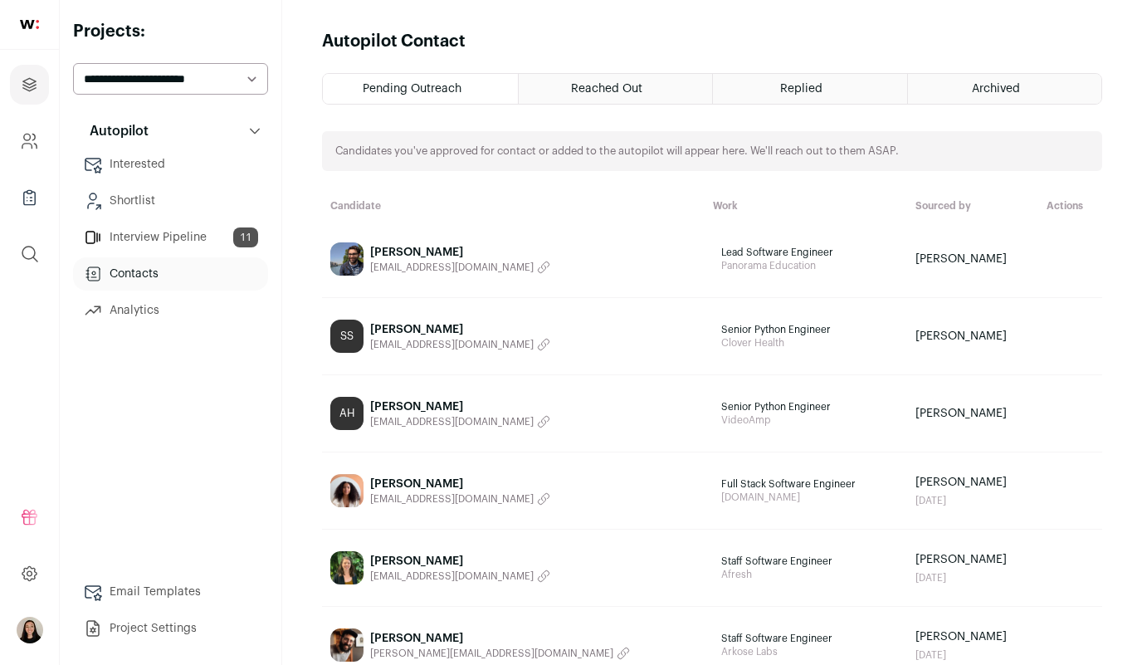
click at [593, 93] on span "Reached Out" at bounding box center [606, 89] width 71 height 12
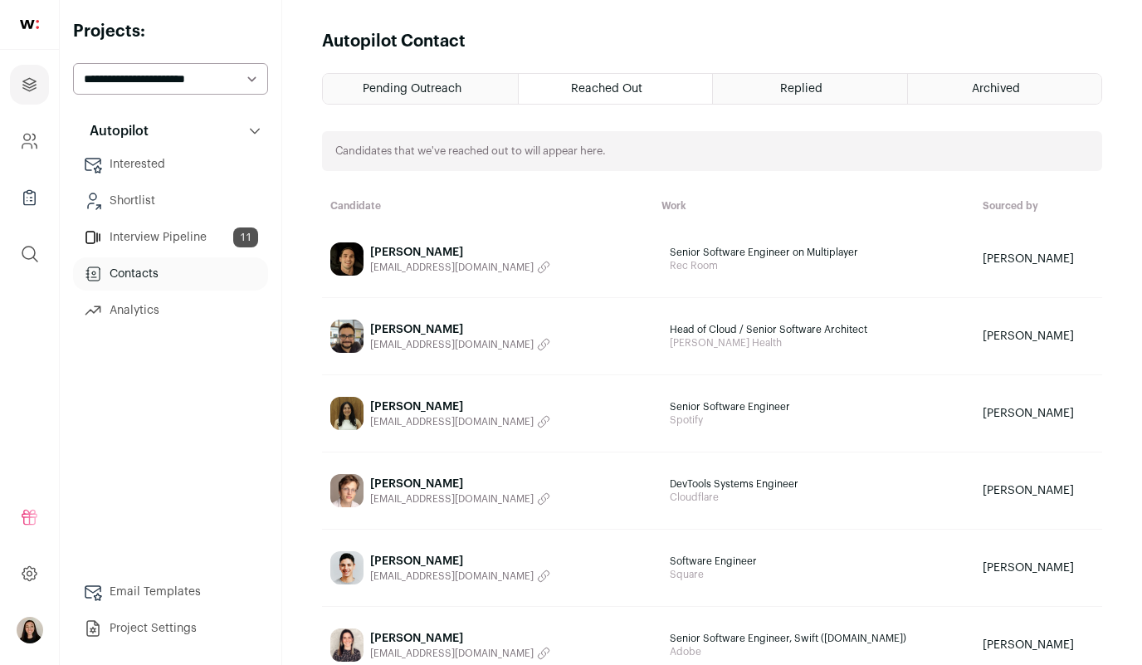
click at [443, 99] on div "Pending Outreach" at bounding box center [420, 89] width 195 height 30
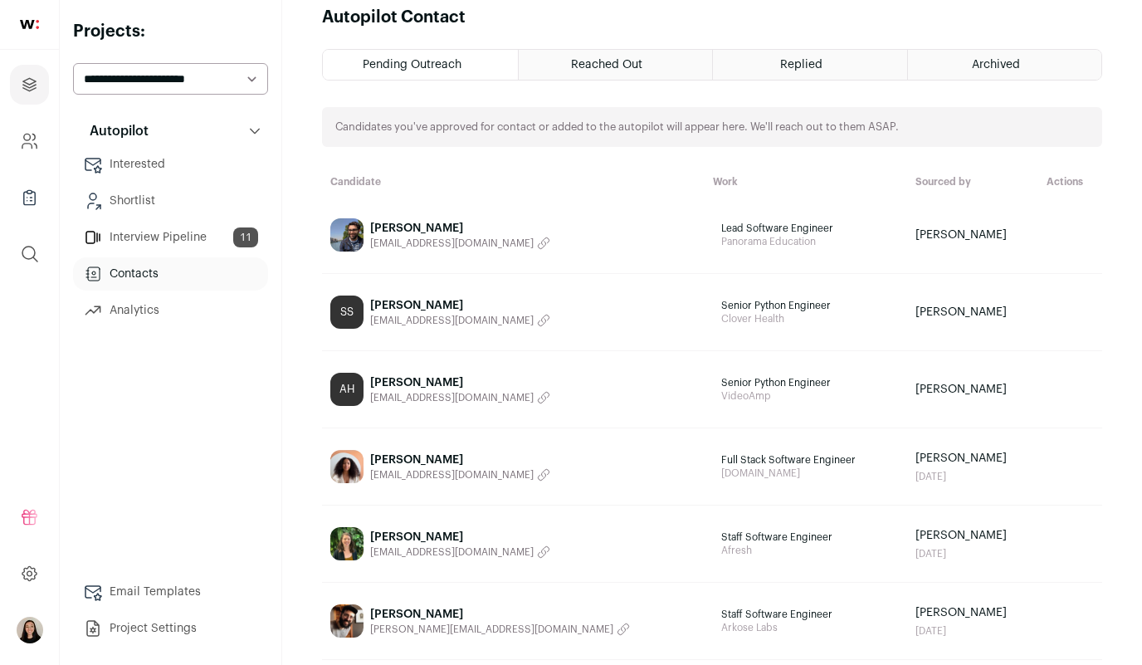
scroll to position [49, 0]
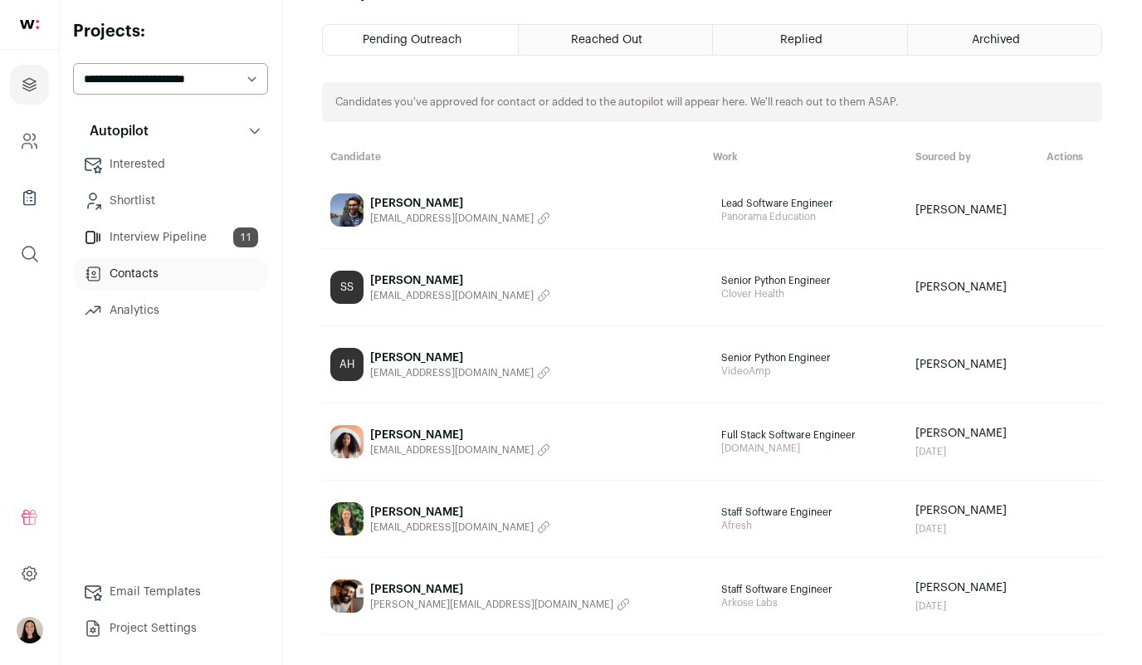
click at [636, 41] on span "Reached Out" at bounding box center [606, 40] width 71 height 12
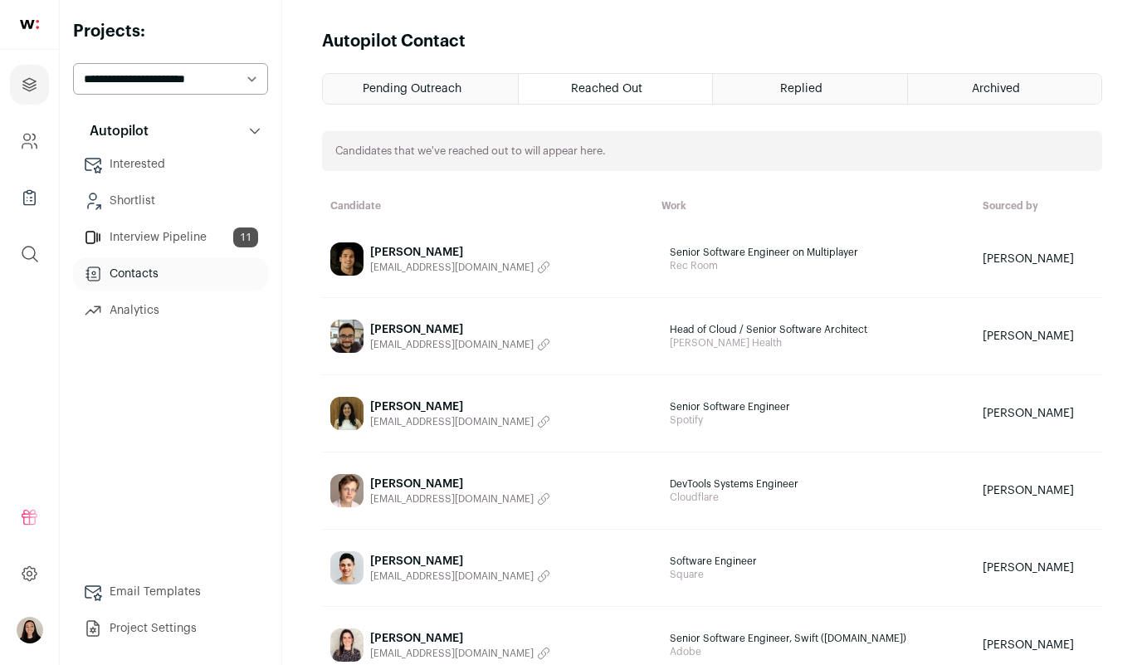
click at [781, 95] on div "Replied" at bounding box center [810, 89] width 194 height 30
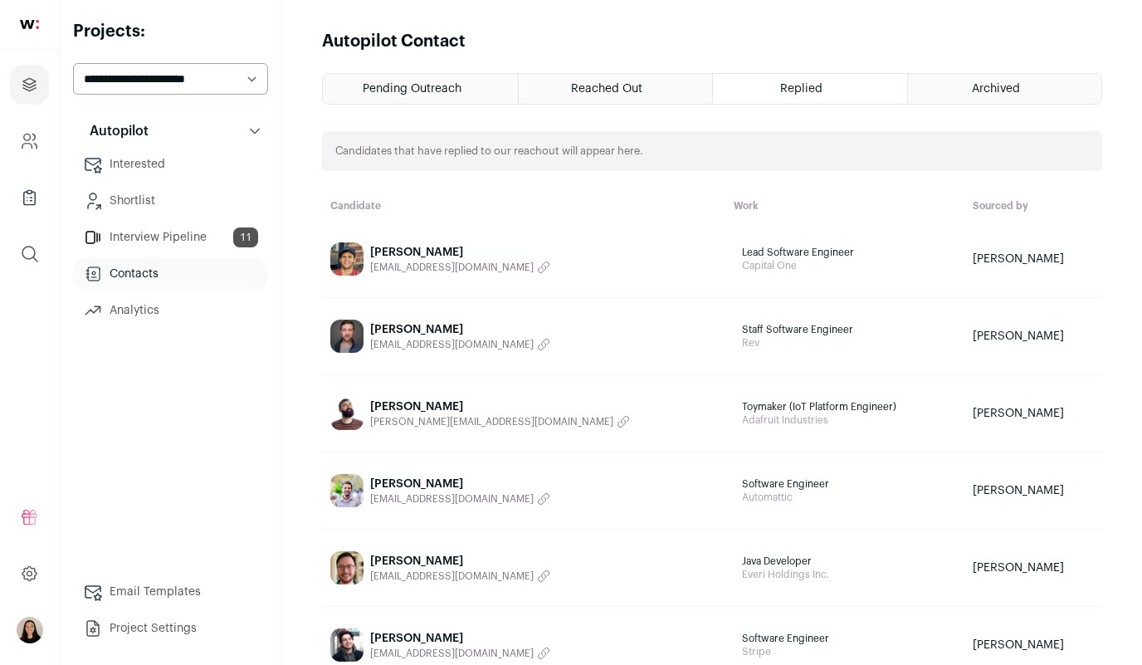
click at [991, 87] on span "Archived" at bounding box center [996, 89] width 48 height 12
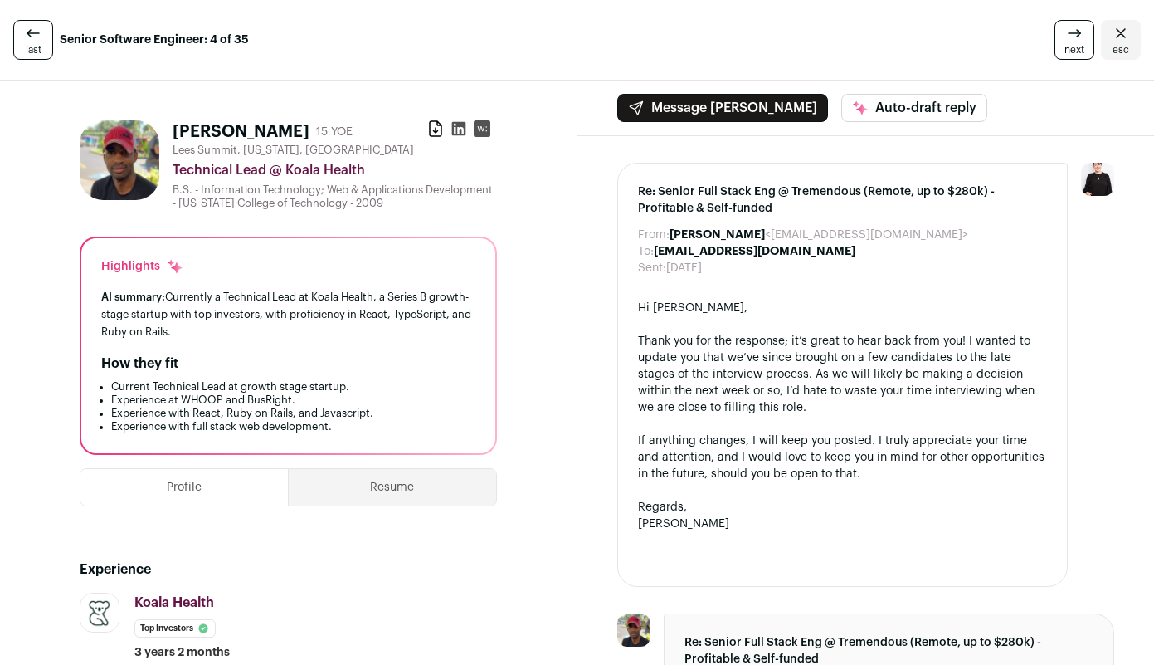
click at [459, 129] on icon at bounding box center [458, 129] width 14 height 14
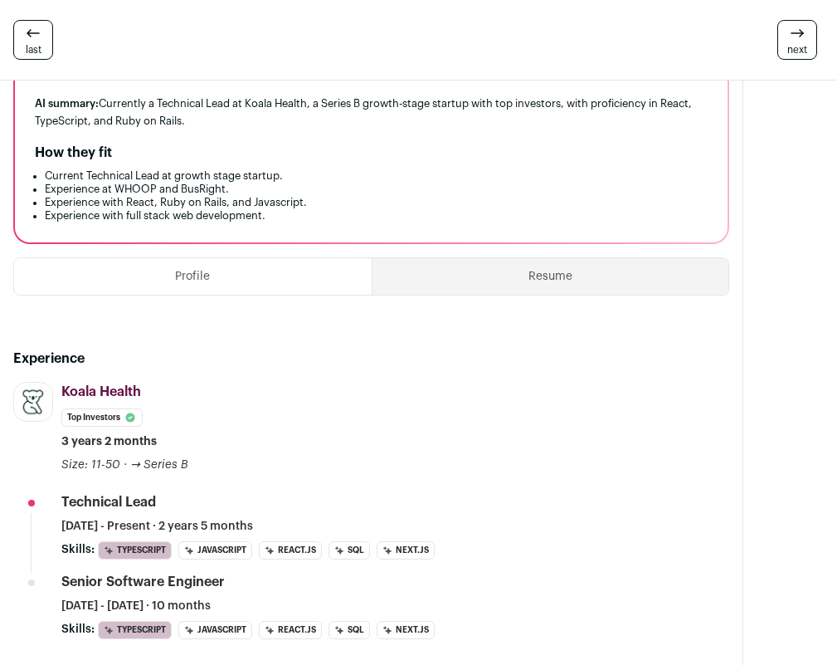
scroll to position [165, 0]
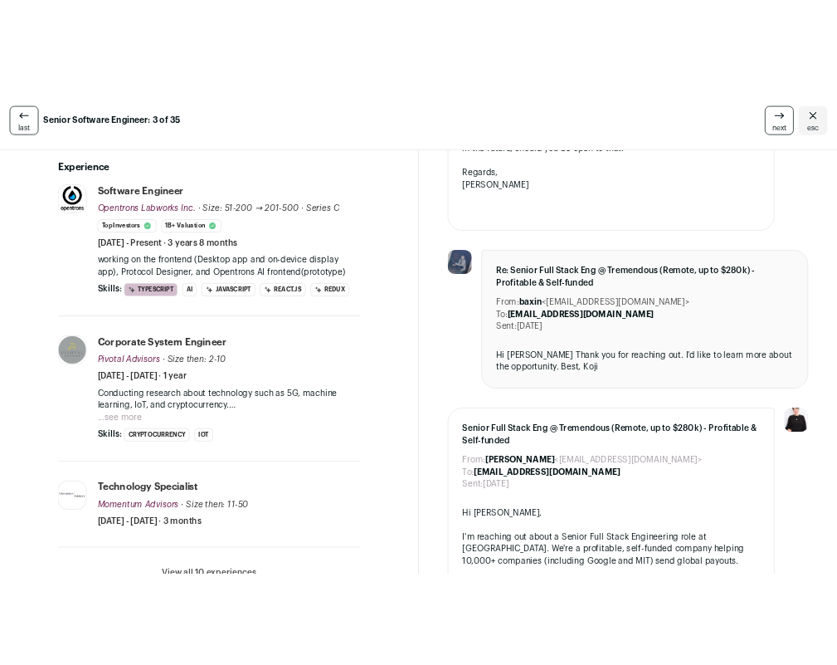
scroll to position [292, 0]
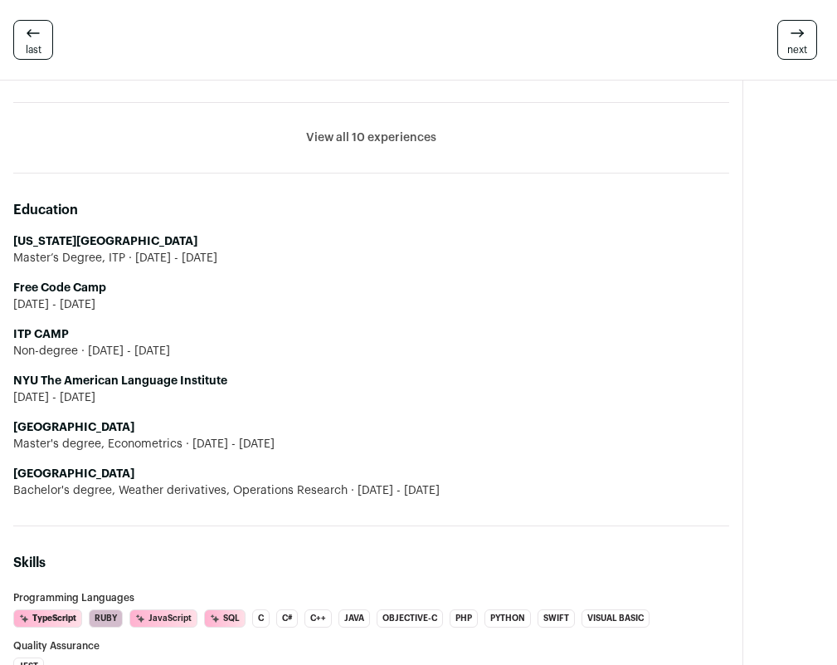
scroll to position [751, 0]
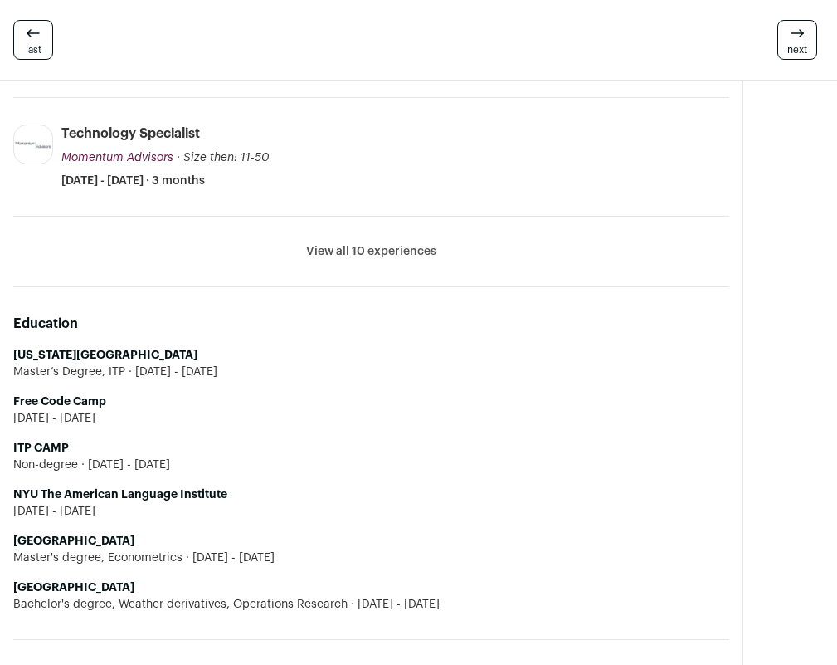
click at [358, 251] on button "View all 10 experiences" at bounding box center [371, 251] width 130 height 17
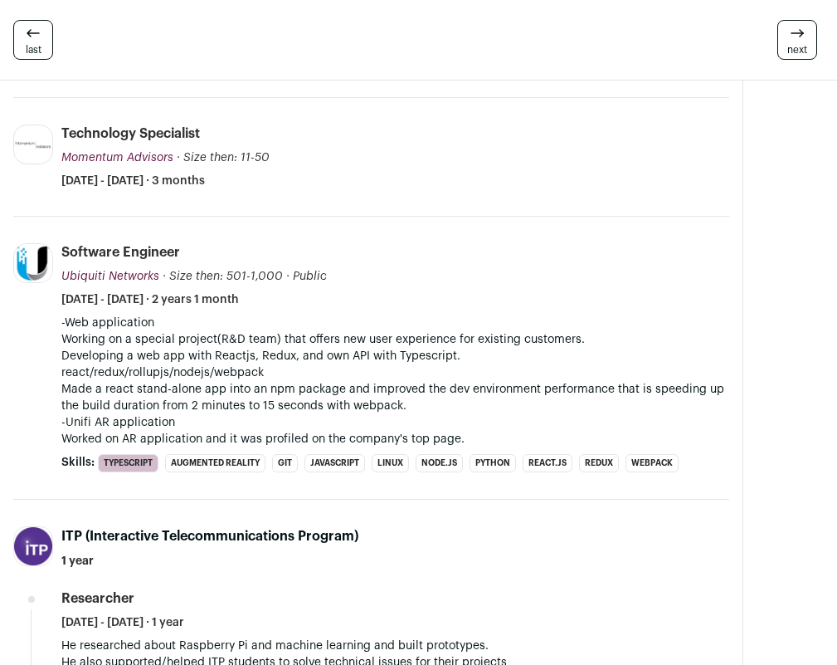
scroll to position [407, 0]
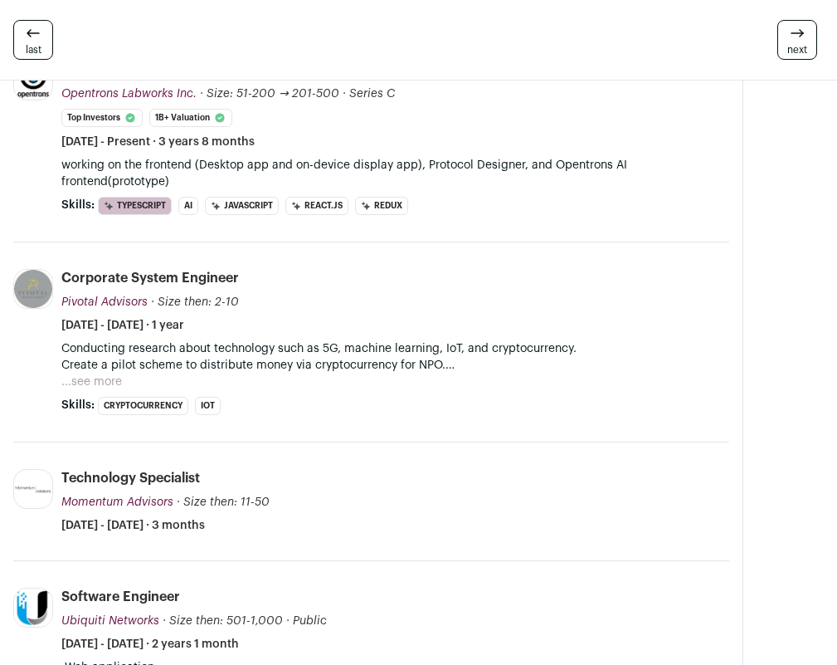
click at [97, 382] on button "...see more" at bounding box center [91, 381] width 61 height 17
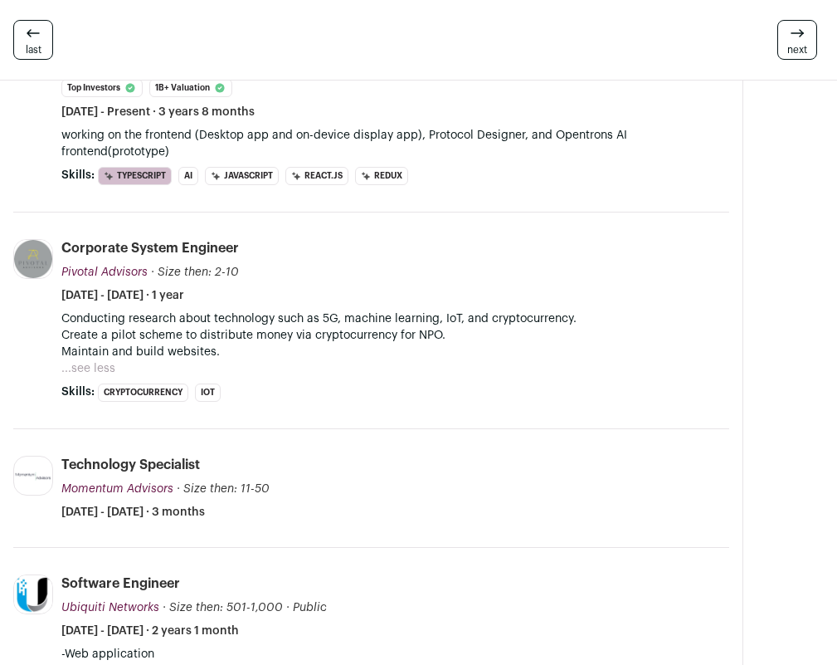
scroll to position [470, 0]
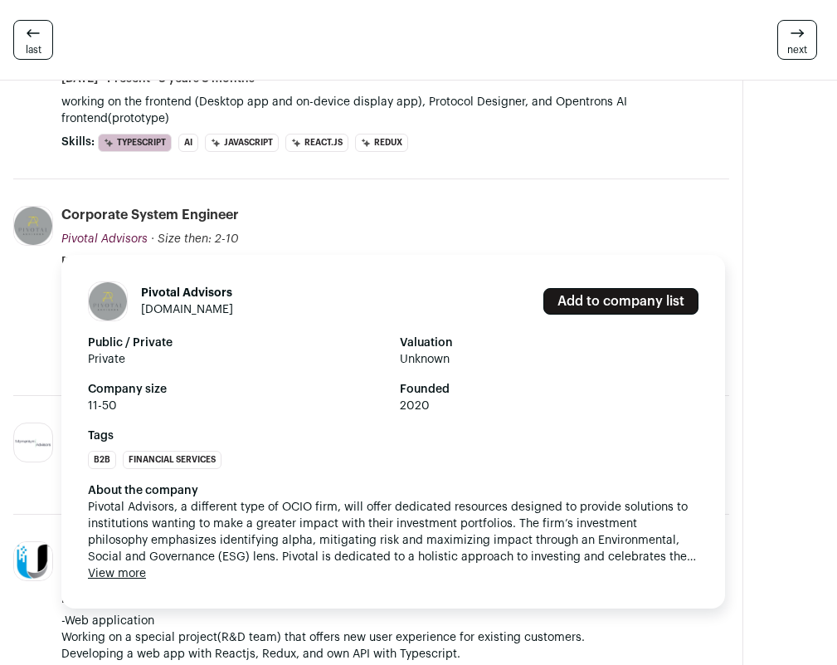
click at [101, 241] on span "Pivotal Advisors" at bounding box center [104, 239] width 86 height 12
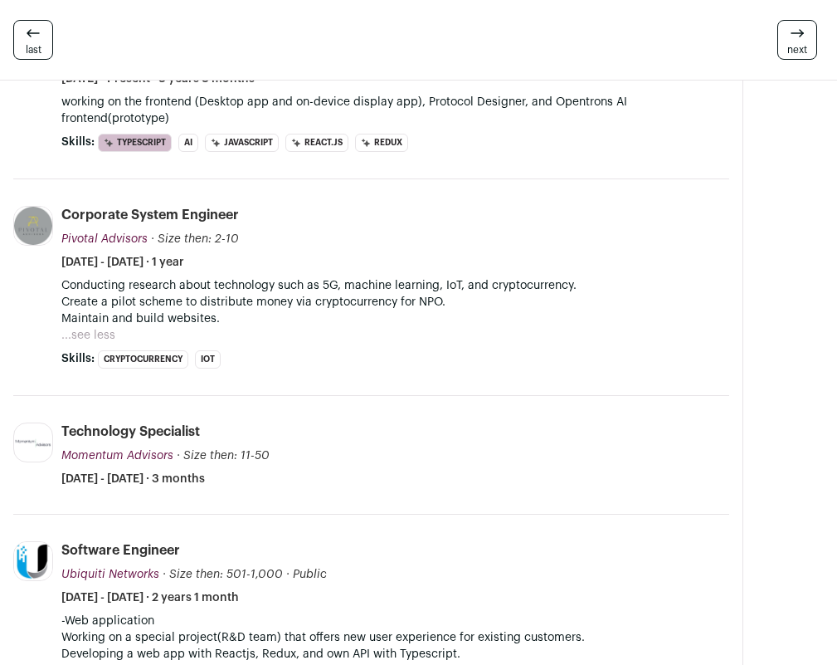
click at [91, 337] on button "...see less" at bounding box center [88, 335] width 54 height 17
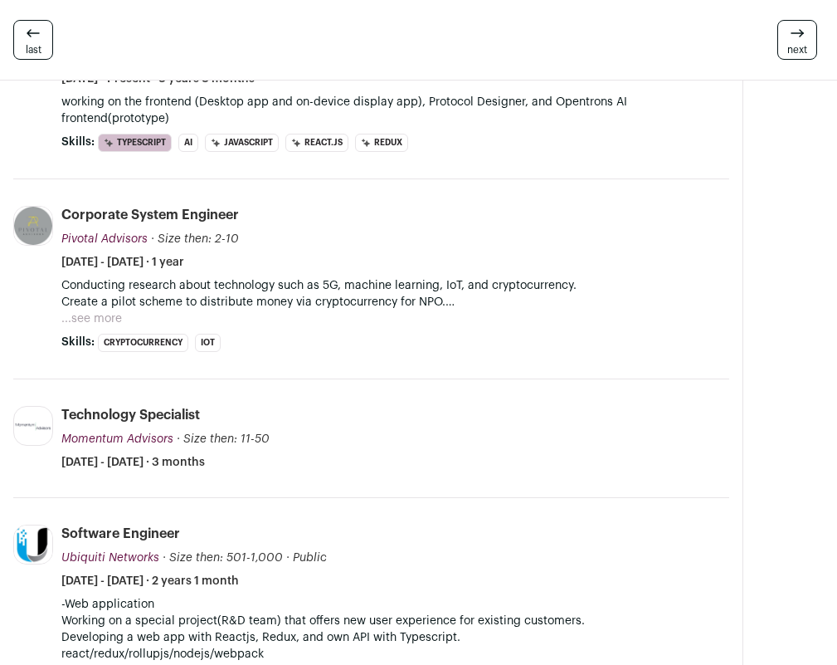
click at [102, 318] on button "...see more" at bounding box center [91, 318] width 61 height 17
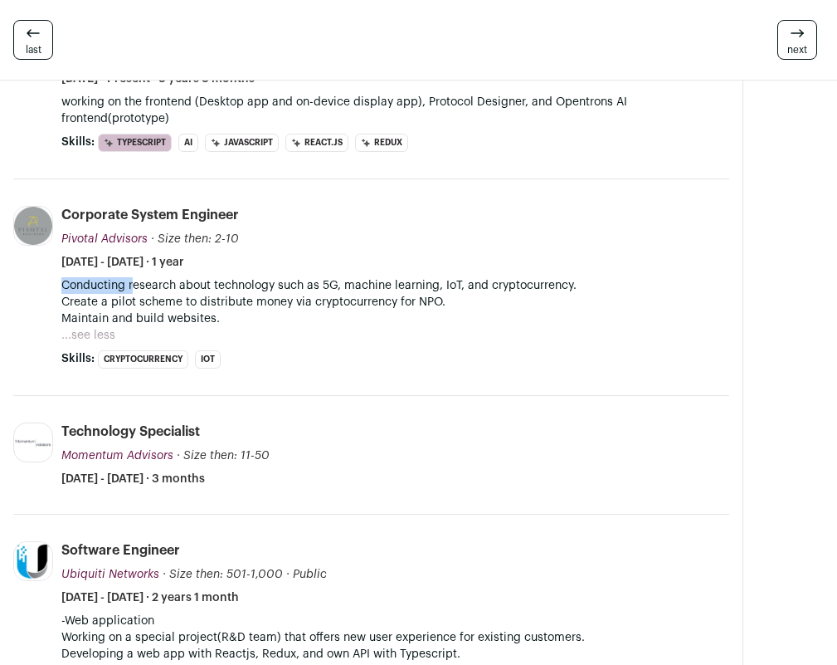
drag, startPoint x: 458, startPoint y: 262, endPoint x: 585, endPoint y: 279, distance: 128.0
click at [587, 275] on li "Corporate System Engineer Pivotal Advisors Pivotal Advisors pivotal-advisors.co…" at bounding box center [395, 287] width 668 height 163
click at [554, 325] on p "Conducting research about technology such as 5G, machine learning, IoT, and cry…" at bounding box center [395, 302] width 668 height 50
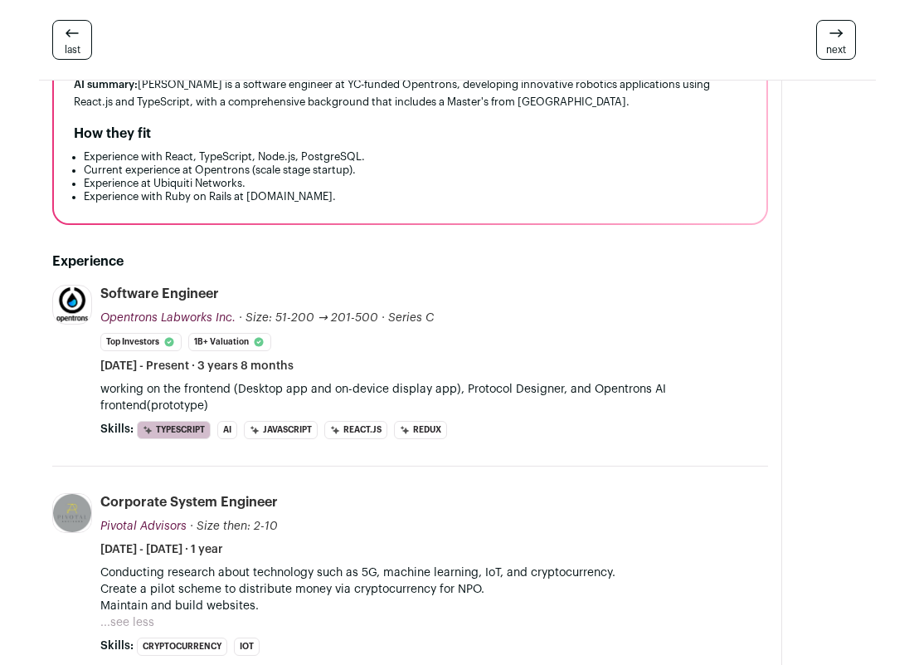
scroll to position [23, 0]
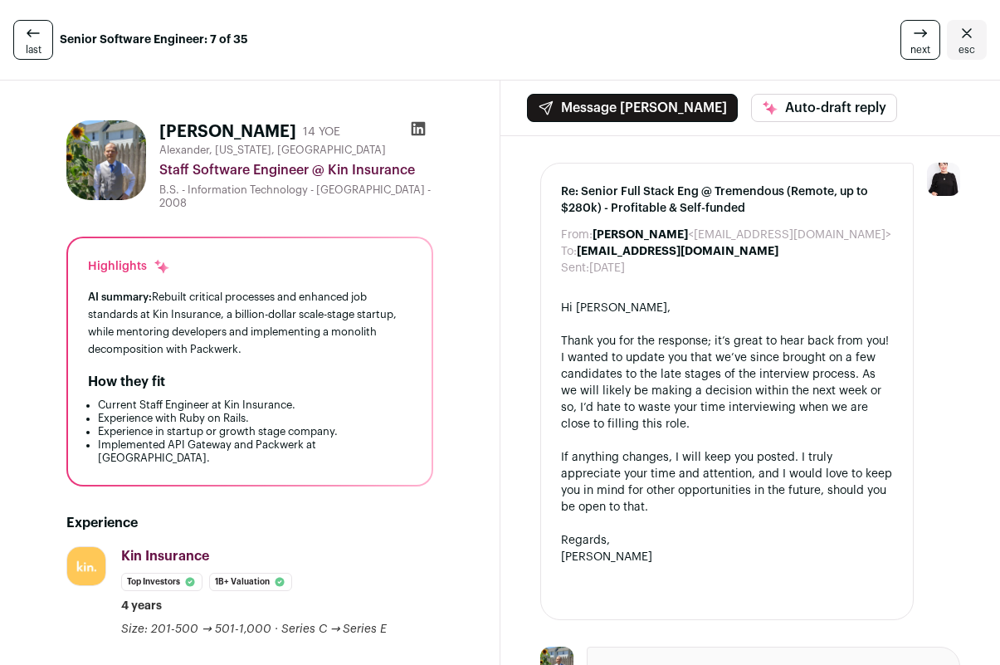
click at [425, 122] on icon at bounding box center [418, 129] width 14 height 14
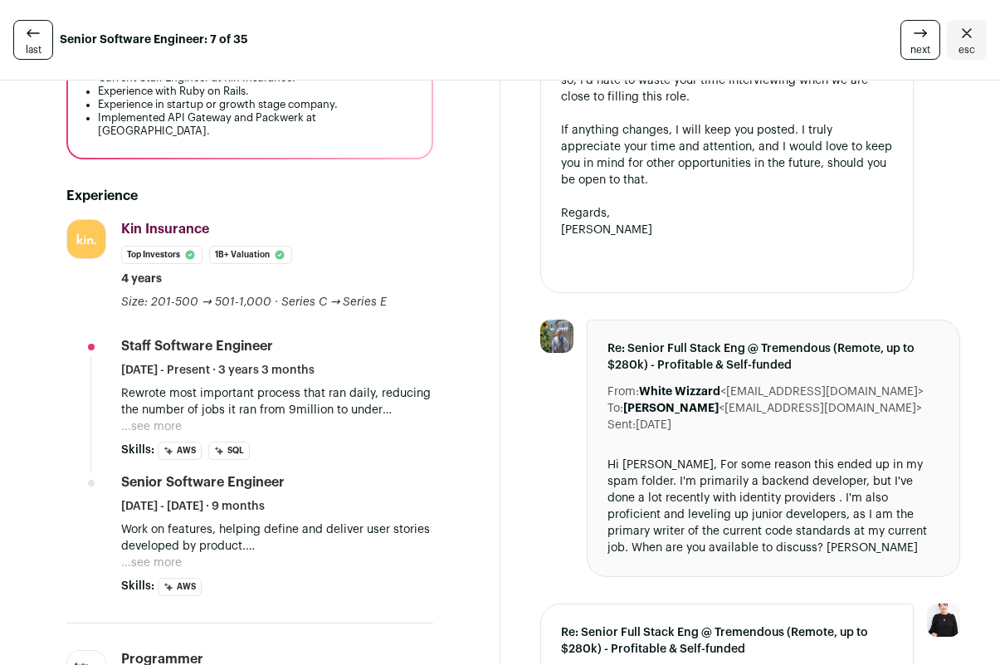
scroll to position [508, 0]
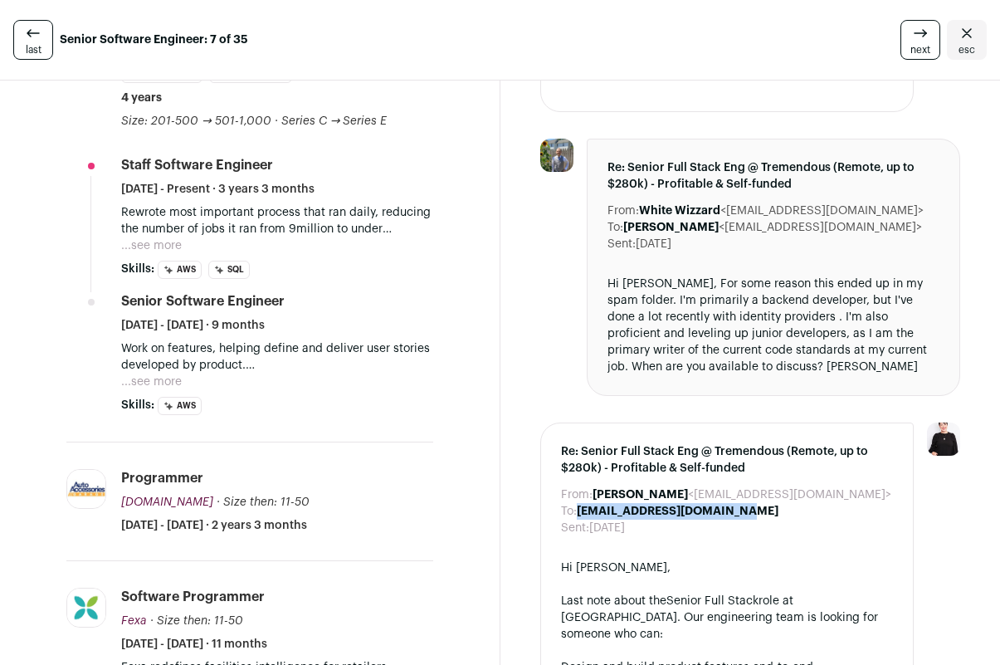
drag, startPoint x: 727, startPoint y: 475, endPoint x: 548, endPoint y: 462, distance: 178.9
click at [561, 503] on div "To: [EMAIL_ADDRESS][DOMAIN_NAME]" at bounding box center [727, 511] width 333 height 17
copy div "[EMAIL_ADDRESS][DOMAIN_NAME]"
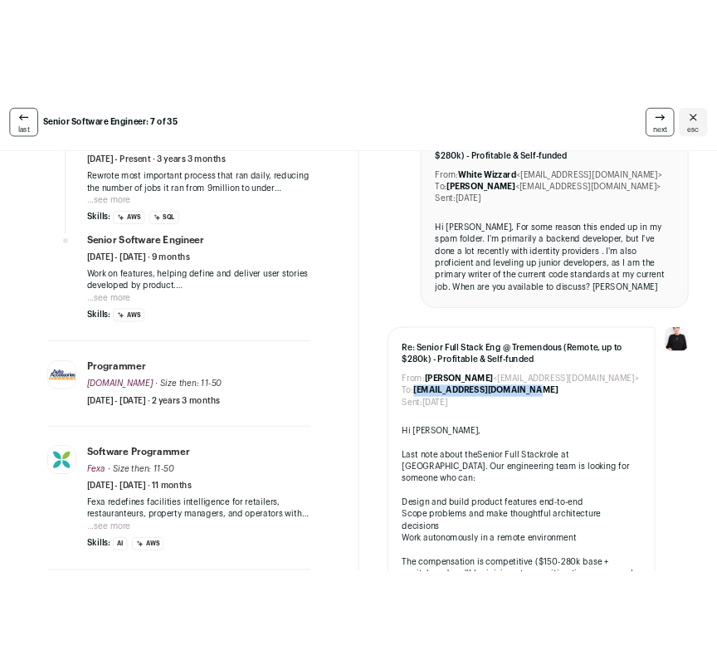
scroll to position [607, 0]
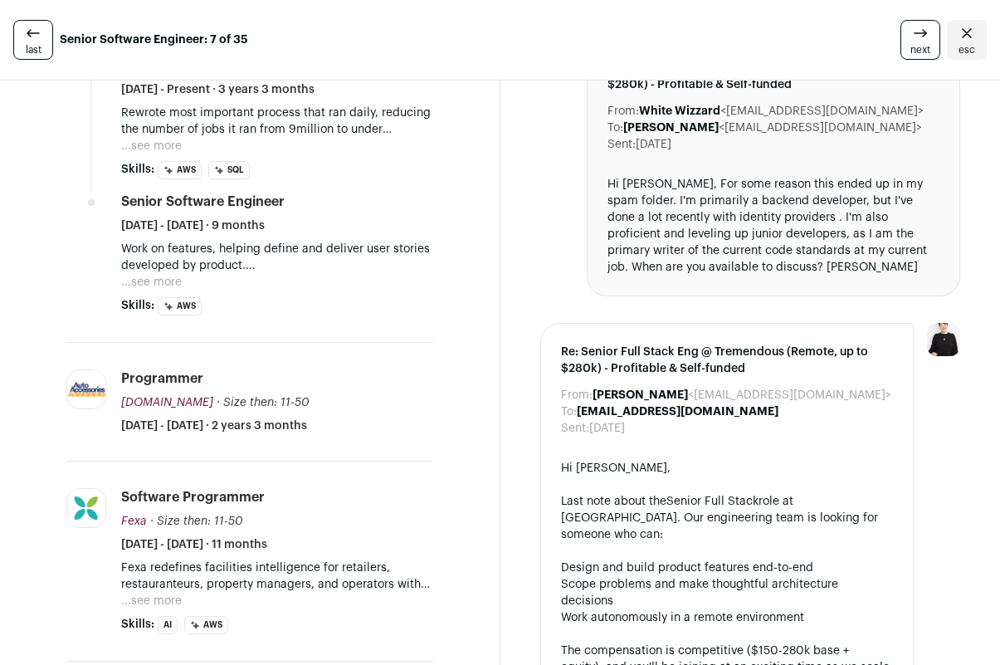
click at [5, 8] on div "last Senior Software Engineer: 7 of 35 next esc" at bounding box center [500, 40] width 1000 height 80
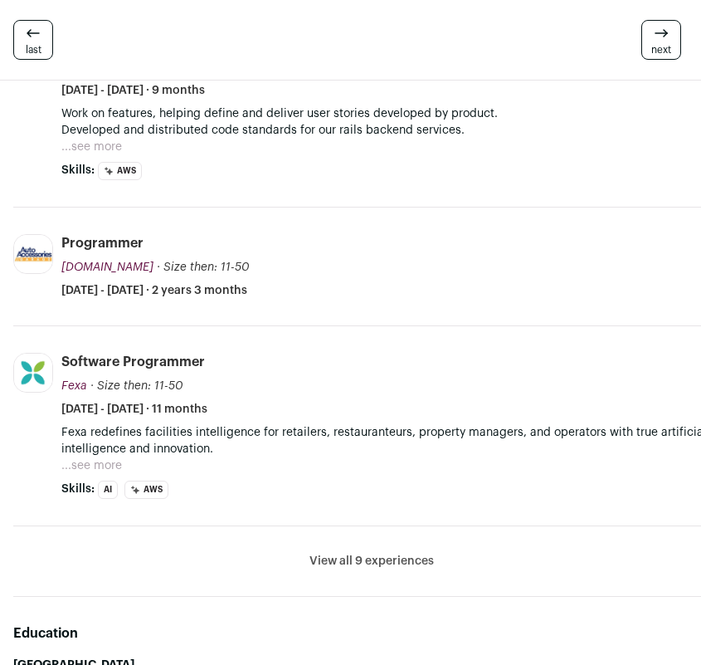
scroll to position [821, 0]
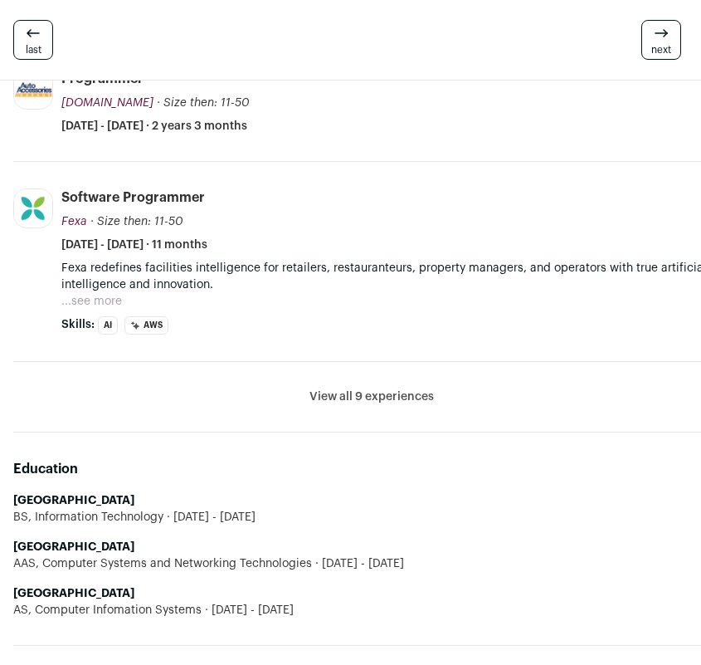
click at [381, 393] on button "View all 9 experiences" at bounding box center [371, 396] width 124 height 17
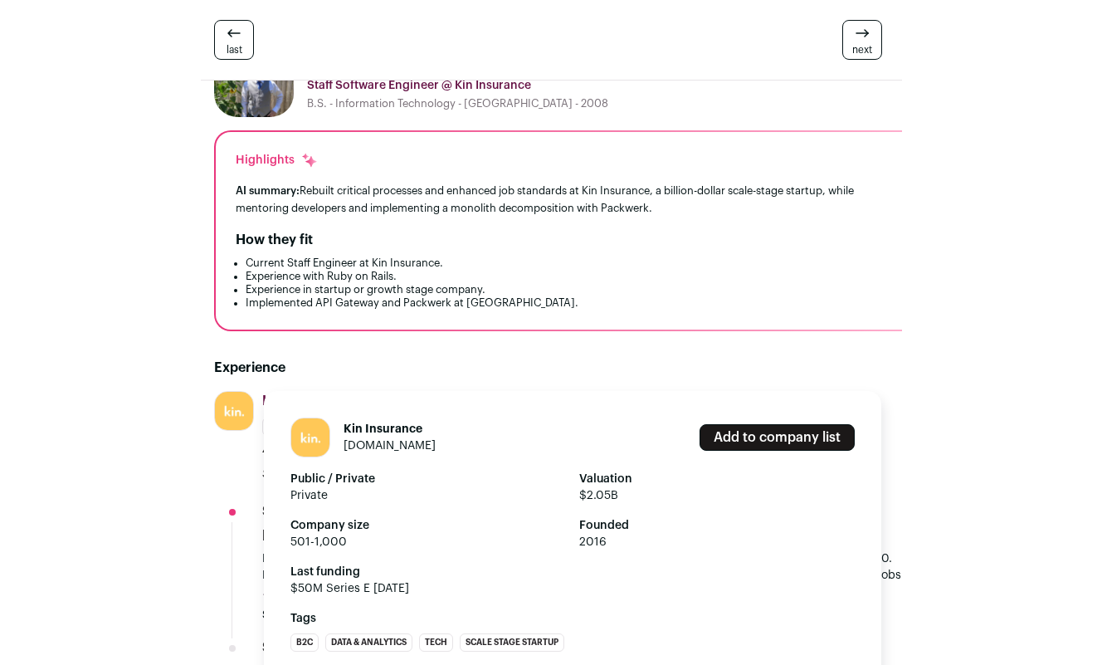
scroll to position [79, 0]
